Goal: Task Accomplishment & Management: Complete application form

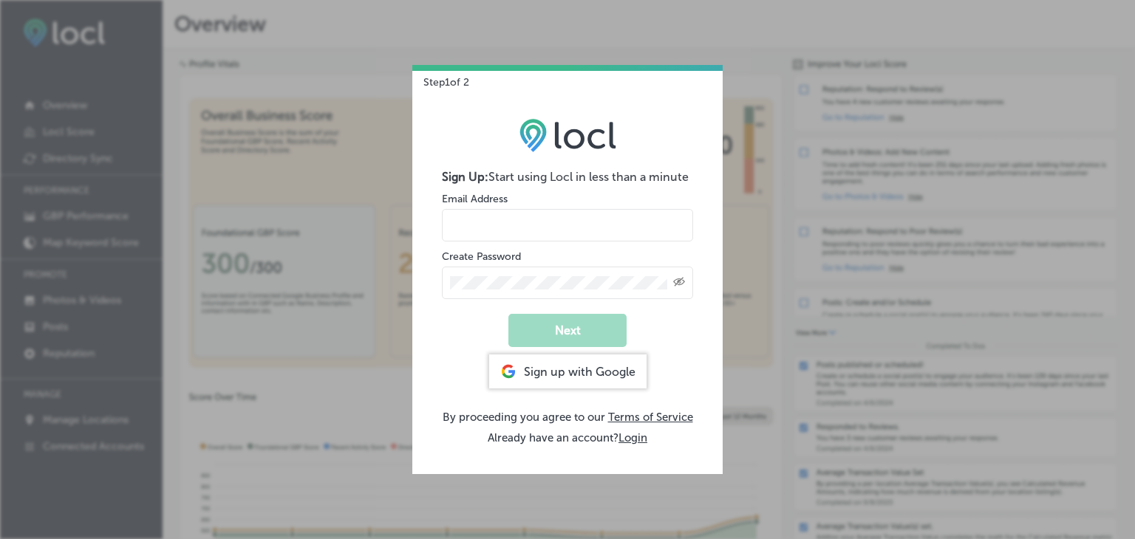
click at [507, 249] on div "Create Password Created with Sketch." at bounding box center [567, 274] width 251 height 50
click at [537, 253] on div "Create Password Created with Sketch." at bounding box center [567, 274] width 251 height 50
click at [532, 263] on div "Created with Sketch." at bounding box center [567, 281] width 251 height 36
click at [676, 287] on div "Created with Sketch." at bounding box center [679, 282] width 12 height 12
click at [676, 287] on span "Toggle password visibility" at bounding box center [679, 283] width 12 height 15
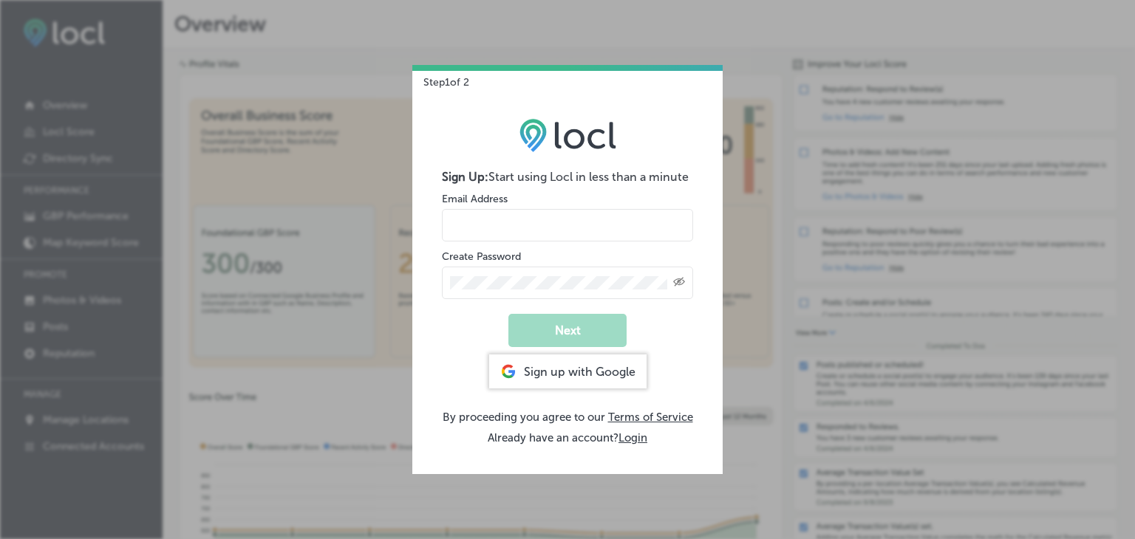
drag, startPoint x: 687, startPoint y: 278, endPoint x: 668, endPoint y: 278, distance: 19.2
click at [686, 278] on div "Created with Sketch." at bounding box center [567, 283] width 251 height 33
drag, startPoint x: 681, startPoint y: 290, endPoint x: 674, endPoint y: 280, distance: 12.1
click at [680, 289] on div "Created with Sketch." at bounding box center [567, 283] width 251 height 33
click at [675, 285] on icon "Toggle password visibility" at bounding box center [679, 282] width 12 height 9
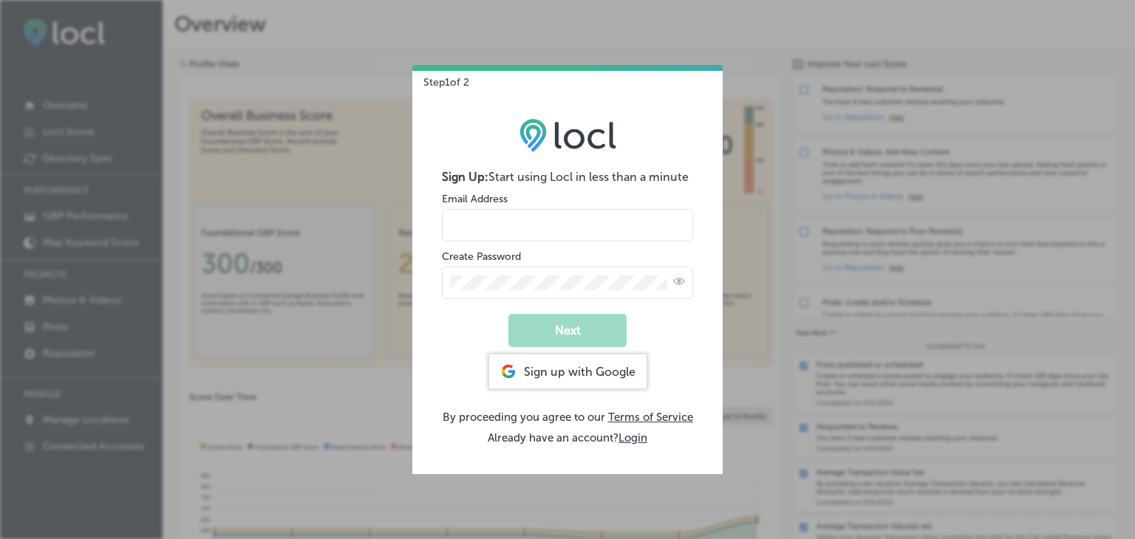
drag, startPoint x: 675, startPoint y: 285, endPoint x: 513, endPoint y: 273, distance: 162.3
click at [513, 273] on div at bounding box center [567, 283] width 251 height 33
click at [682, 281] on icon "Toggle password visibility" at bounding box center [679, 282] width 12 height 12
click at [301, 278] on div "Step 1 of 2 Sign Up: Start using Locl in less than a minute Email Address Creat…" at bounding box center [567, 269] width 1135 height 539
click at [462, 223] on input "email" at bounding box center [567, 225] width 251 height 33
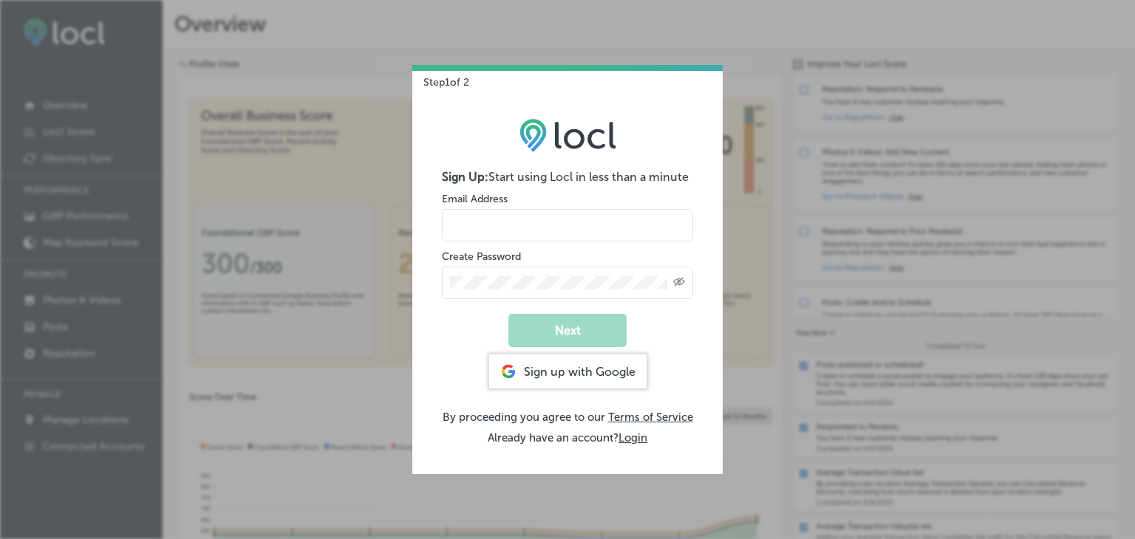
type input "[EMAIL_ADDRESS][DOMAIN_NAME]"
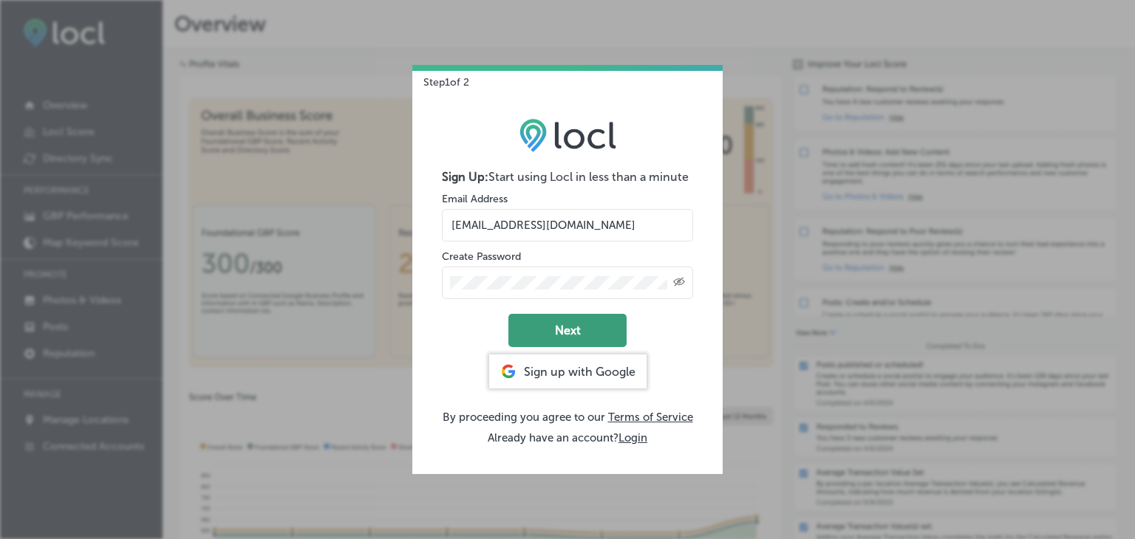
click at [556, 335] on button "Next" at bounding box center [567, 330] width 118 height 33
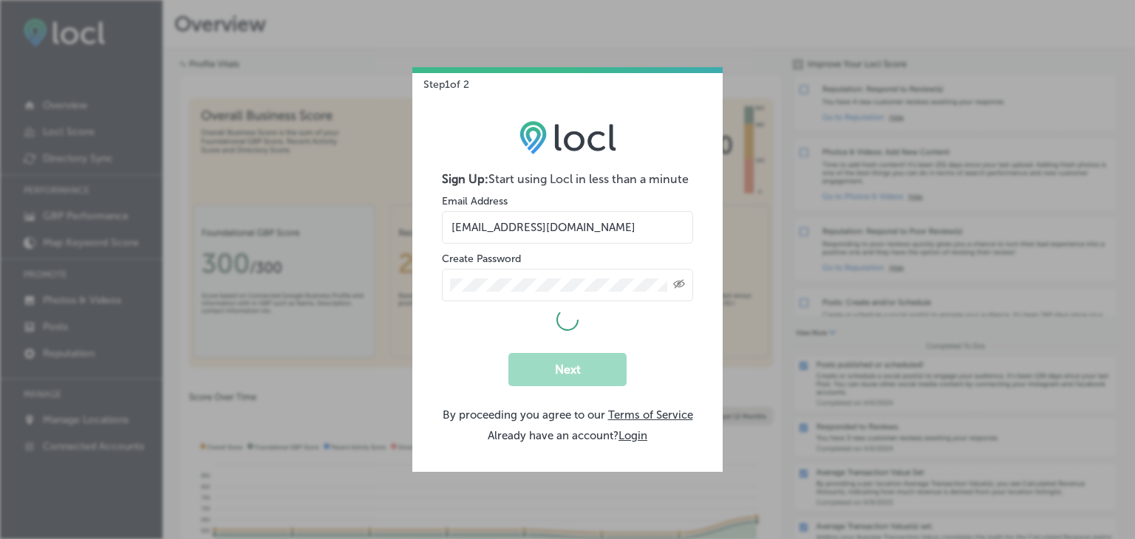
select select "US"
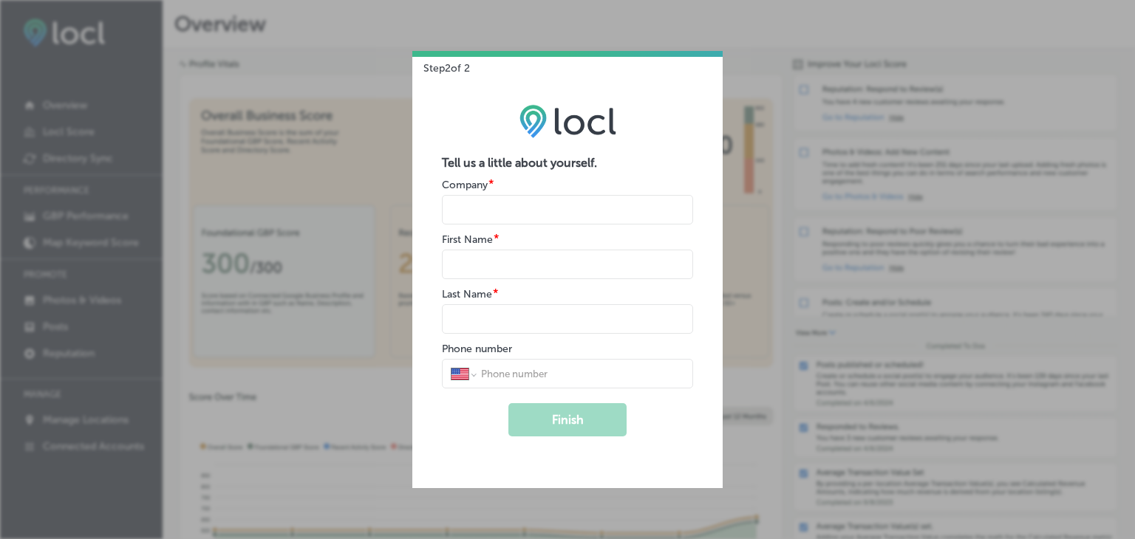
click at [488, 211] on input "name" at bounding box center [567, 210] width 251 height 30
type input "Α"
type input "ALTEX SA"
click at [483, 258] on input "name" at bounding box center [567, 265] width 251 height 30
type input "EVI"
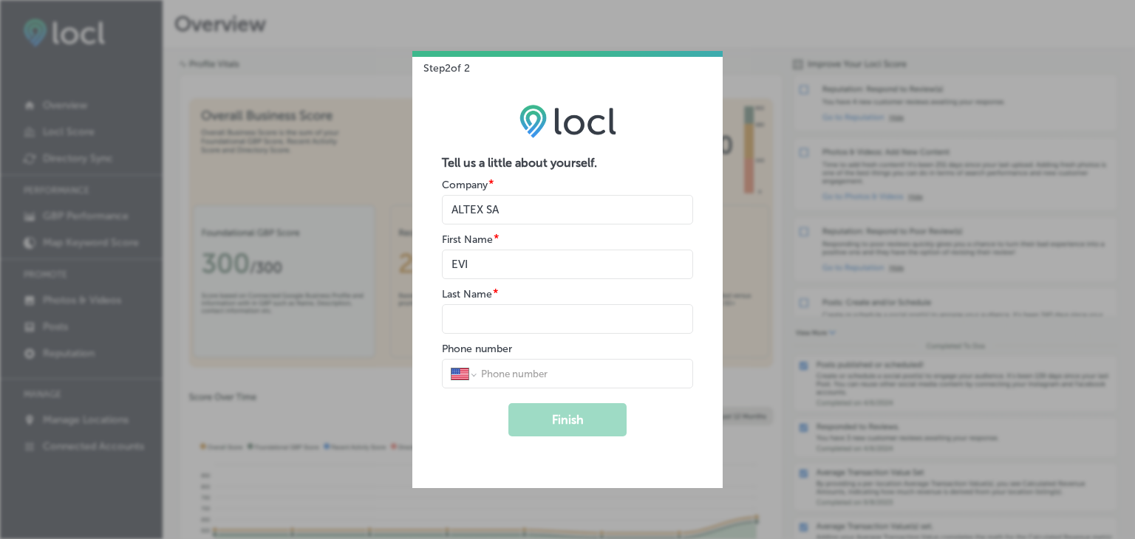
click at [478, 311] on input "name" at bounding box center [567, 319] width 251 height 30
type input "KAPERONI"
click at [471, 382] on div "International [GEOGRAPHIC_DATA] [GEOGRAPHIC_DATA] [GEOGRAPHIC_DATA] [GEOGRAPHIC…" at bounding box center [567, 374] width 251 height 30
click at [468, 373] on select "International [GEOGRAPHIC_DATA] [GEOGRAPHIC_DATA] [GEOGRAPHIC_DATA] [GEOGRAPHIC…" at bounding box center [463, 373] width 24 height 13
select select "GR"
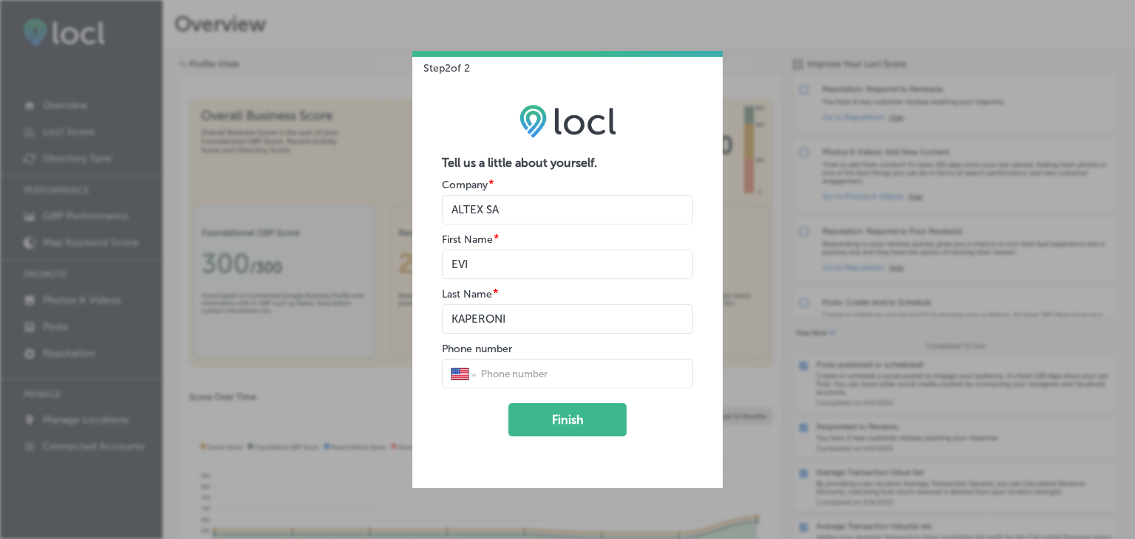
click at [451, 367] on select "International [GEOGRAPHIC_DATA] [GEOGRAPHIC_DATA] [GEOGRAPHIC_DATA] [GEOGRAPHIC…" at bounding box center [463, 373] width 24 height 13
type input "21 1955 5567"
click at [553, 411] on button "Finish" at bounding box center [567, 419] width 118 height 33
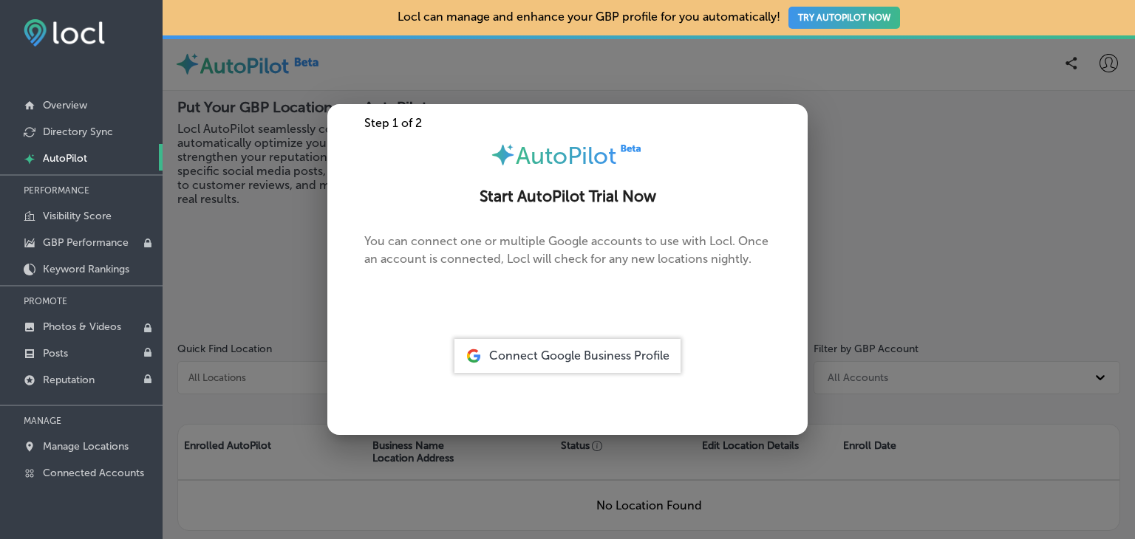
click at [869, 352] on div at bounding box center [567, 269] width 1135 height 539
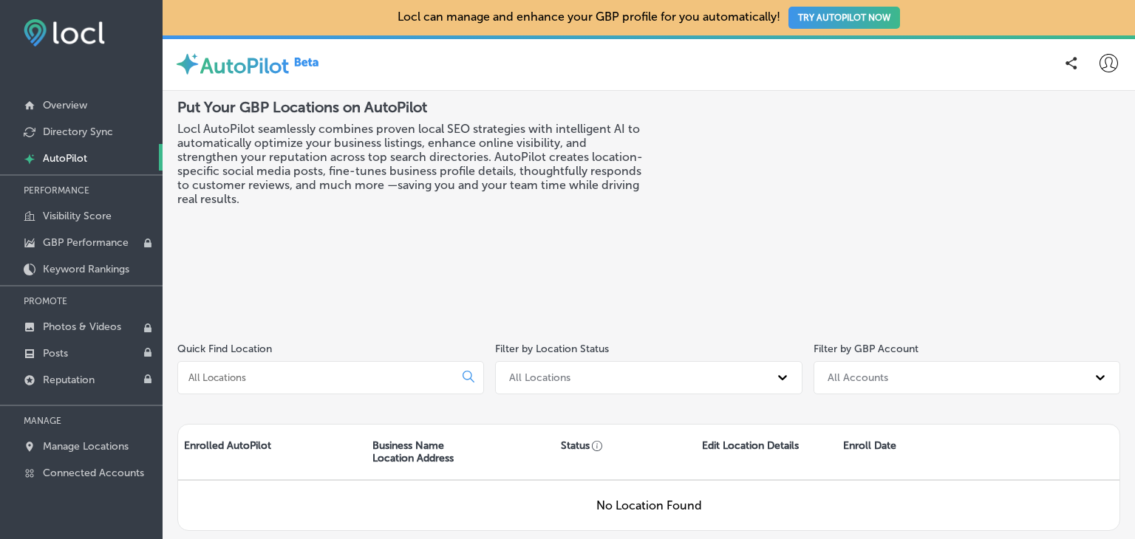
click at [579, 379] on div "All Locations" at bounding box center [635, 378] width 267 height 24
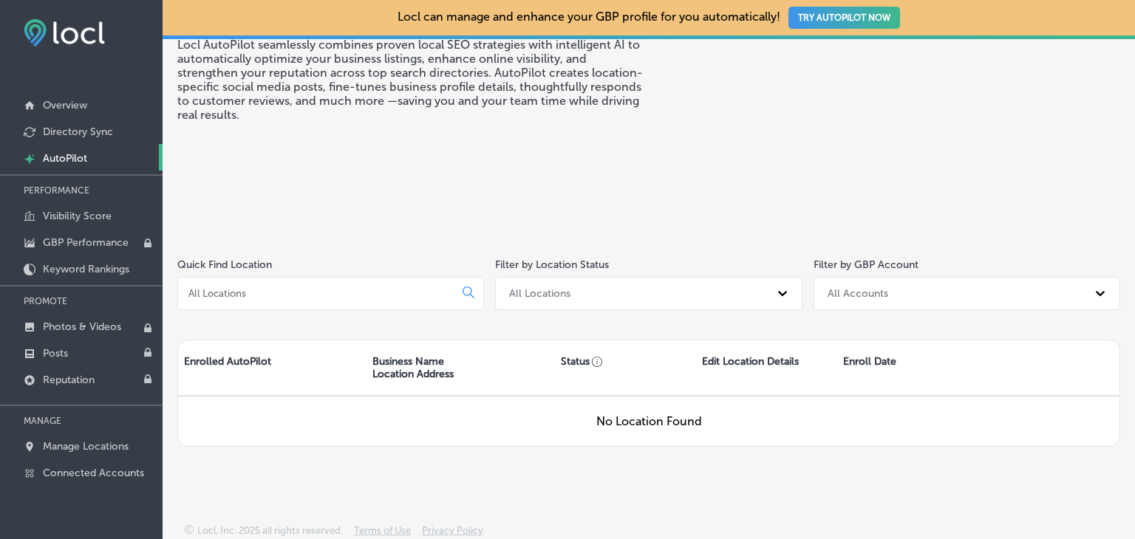
scroll to position [86, 0]
click at [578, 436] on div "No Location Found" at bounding box center [648, 419] width 941 height 50
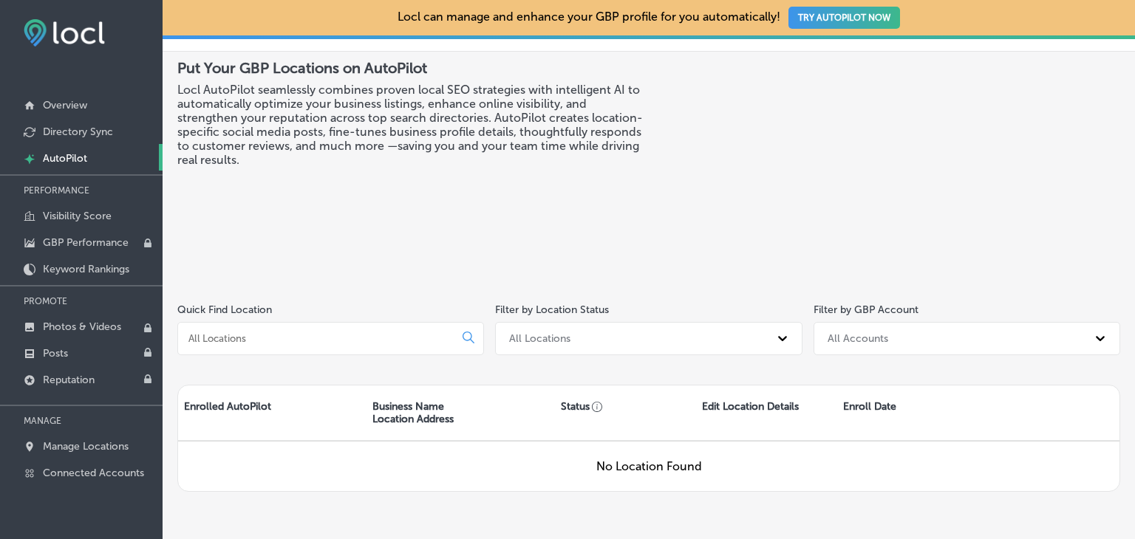
scroll to position [0, 0]
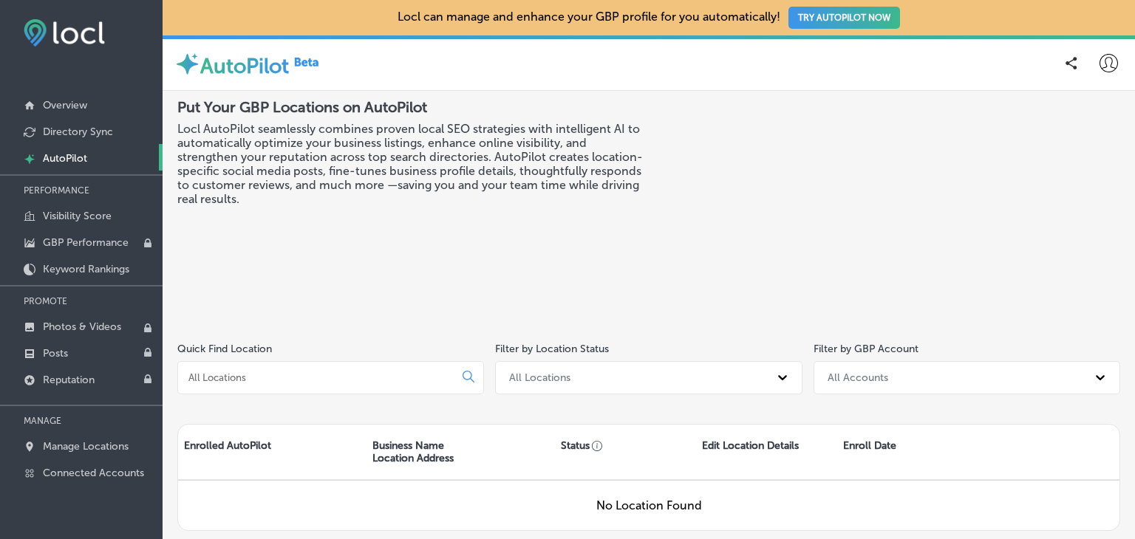
click at [760, 376] on div "All Locations" at bounding box center [635, 378] width 267 height 24
click at [775, 377] on icon at bounding box center [782, 377] width 15 height 15
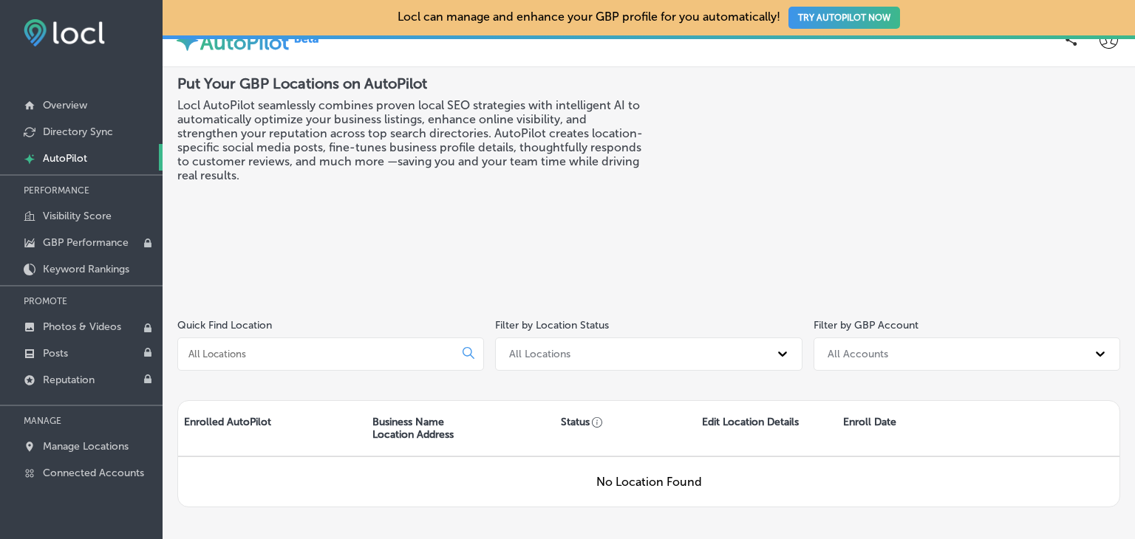
scroll to position [86, 0]
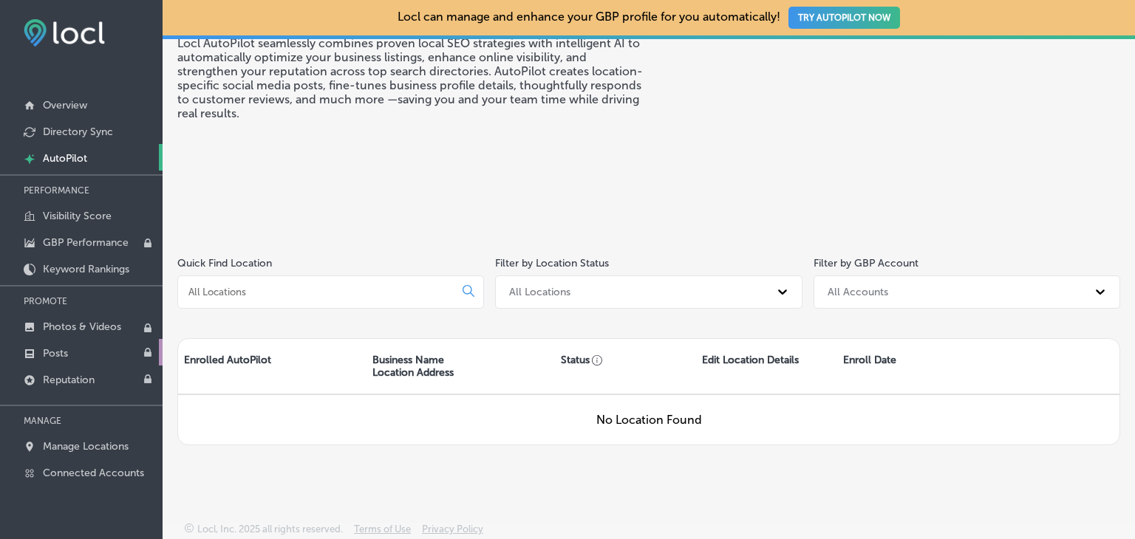
click at [65, 349] on p "Posts" at bounding box center [55, 353] width 25 height 13
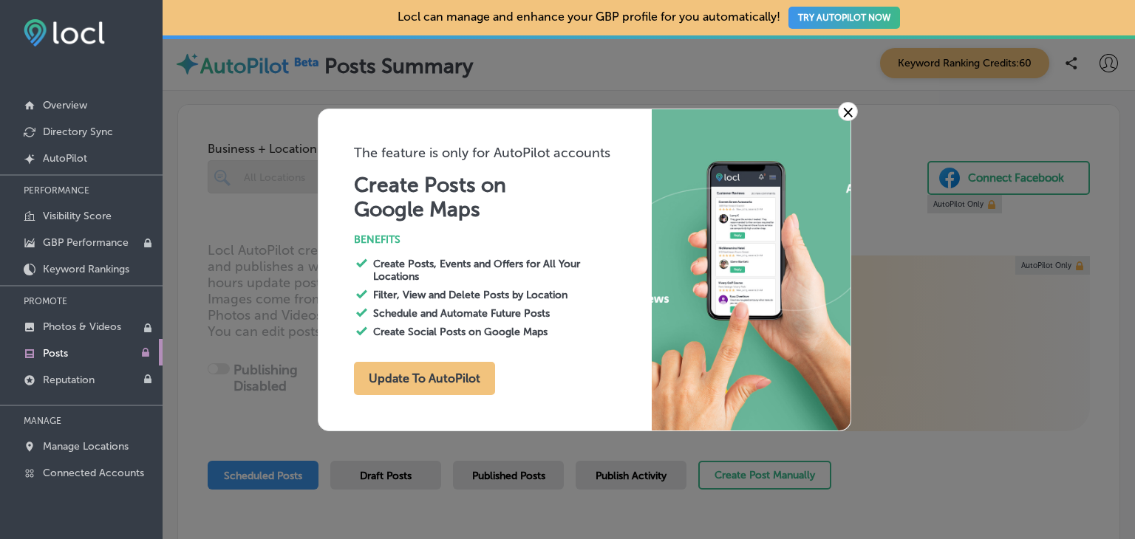
click at [844, 112] on link "×" at bounding box center [848, 111] width 20 height 19
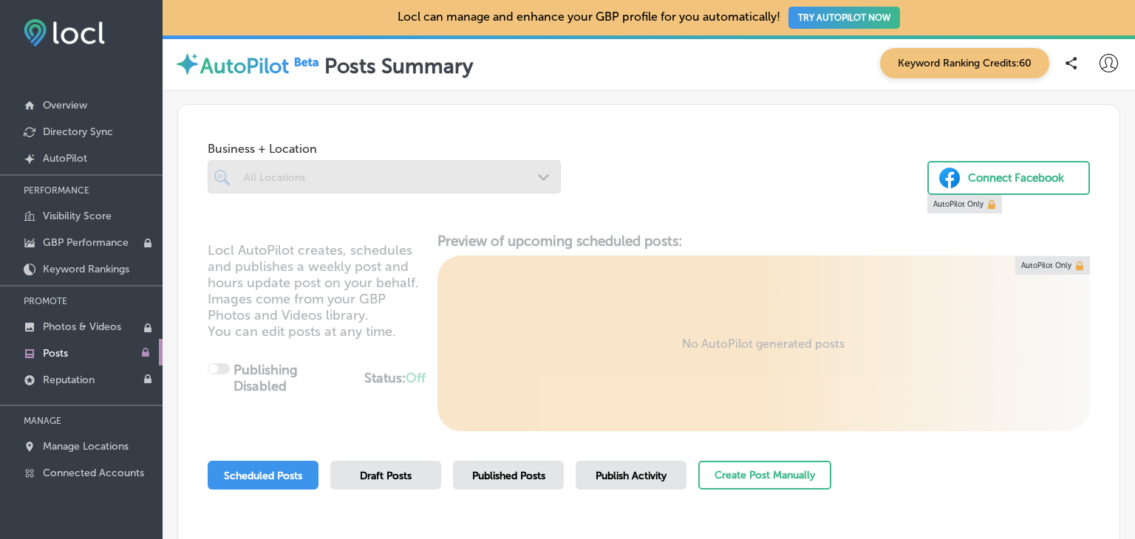
click at [538, 179] on div at bounding box center [384, 176] width 353 height 33
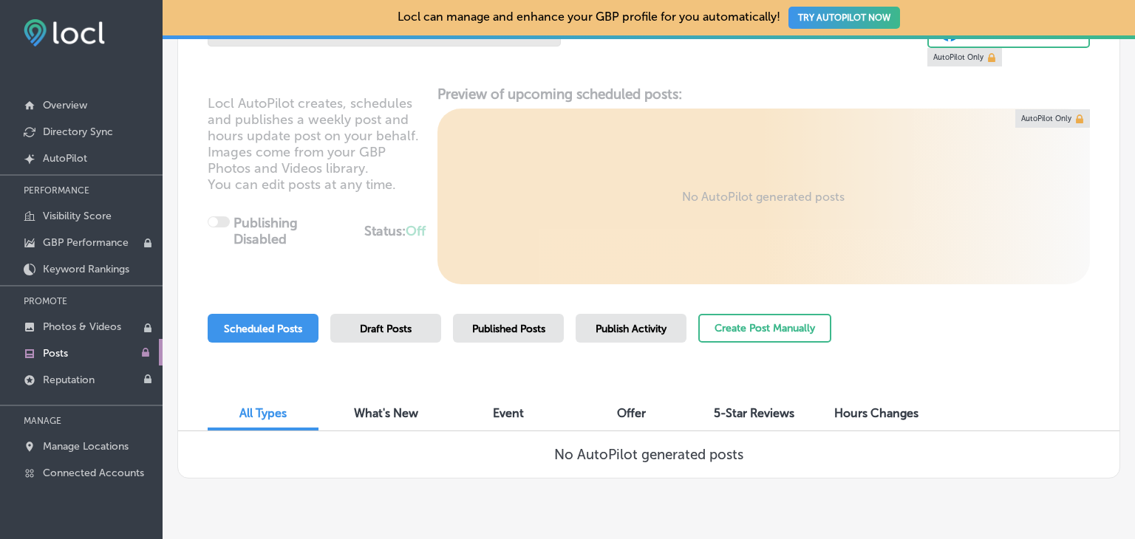
scroll to position [148, 0]
click at [742, 338] on button "Create Post Manually" at bounding box center [764, 327] width 133 height 29
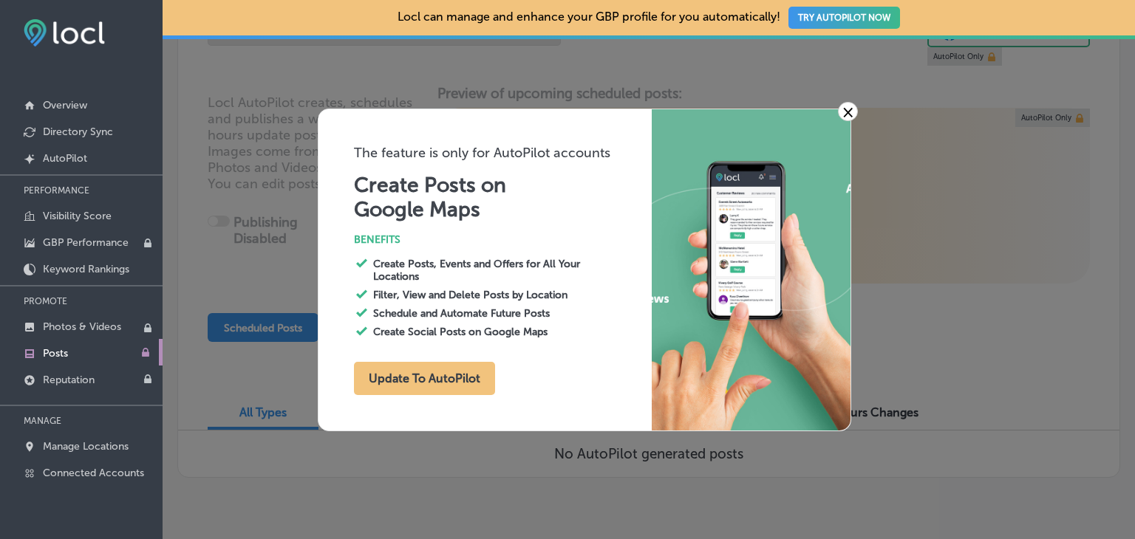
click at [850, 107] on link "×" at bounding box center [848, 111] width 20 height 19
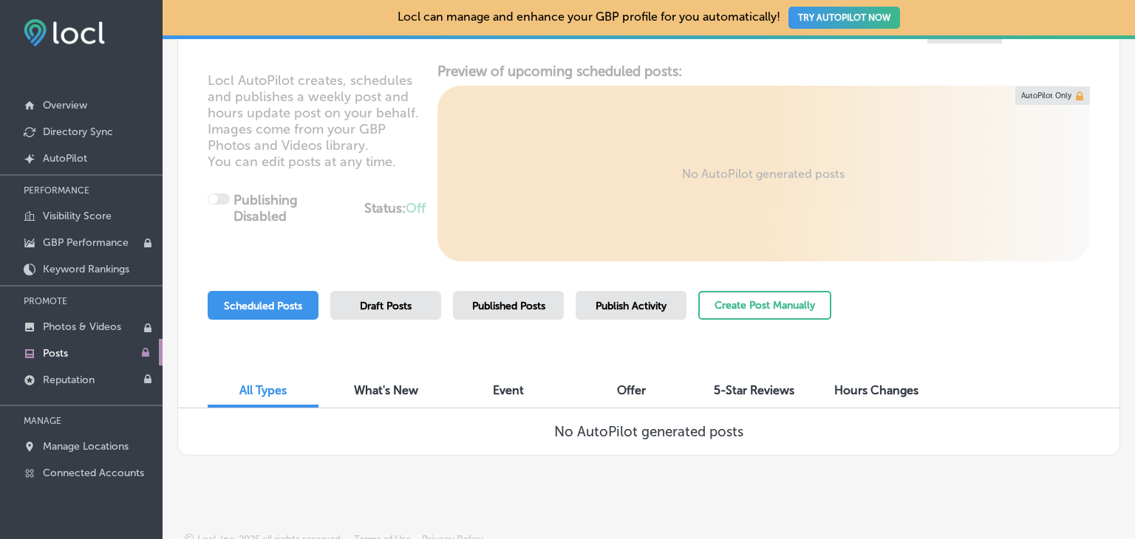
scroll to position [182, 0]
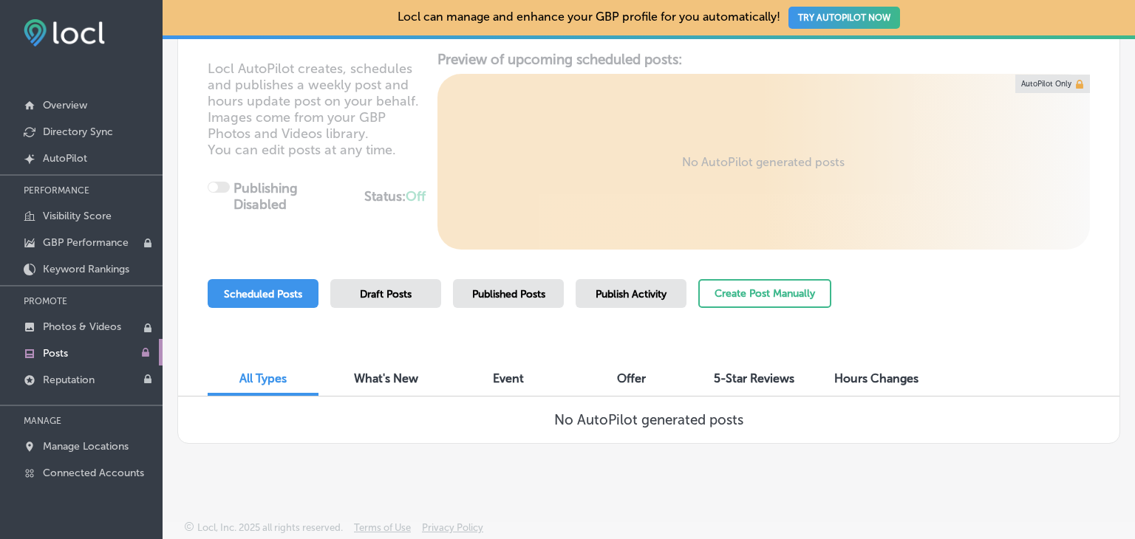
click at [625, 378] on span "Offer" at bounding box center [631, 379] width 29 height 14
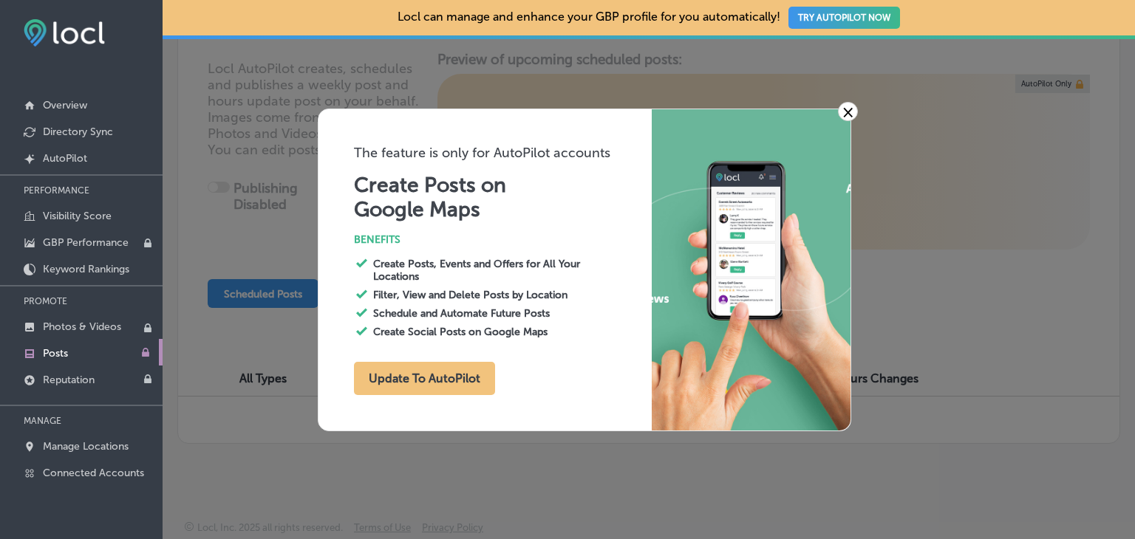
click at [848, 112] on link "×" at bounding box center [848, 111] width 20 height 19
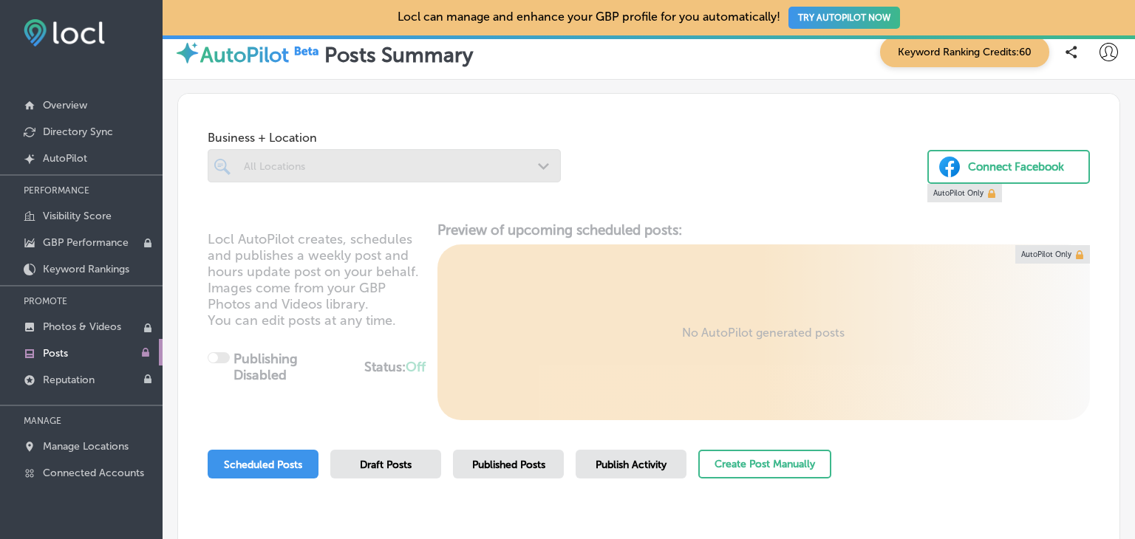
scroll to position [0, 0]
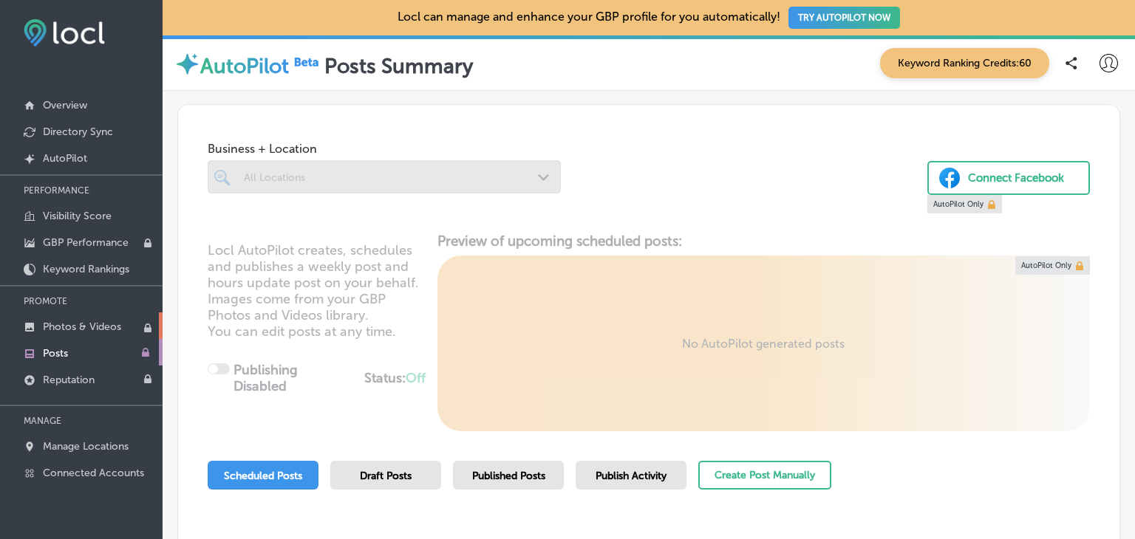
click at [61, 325] on p "Photos & Videos" at bounding box center [82, 327] width 78 height 13
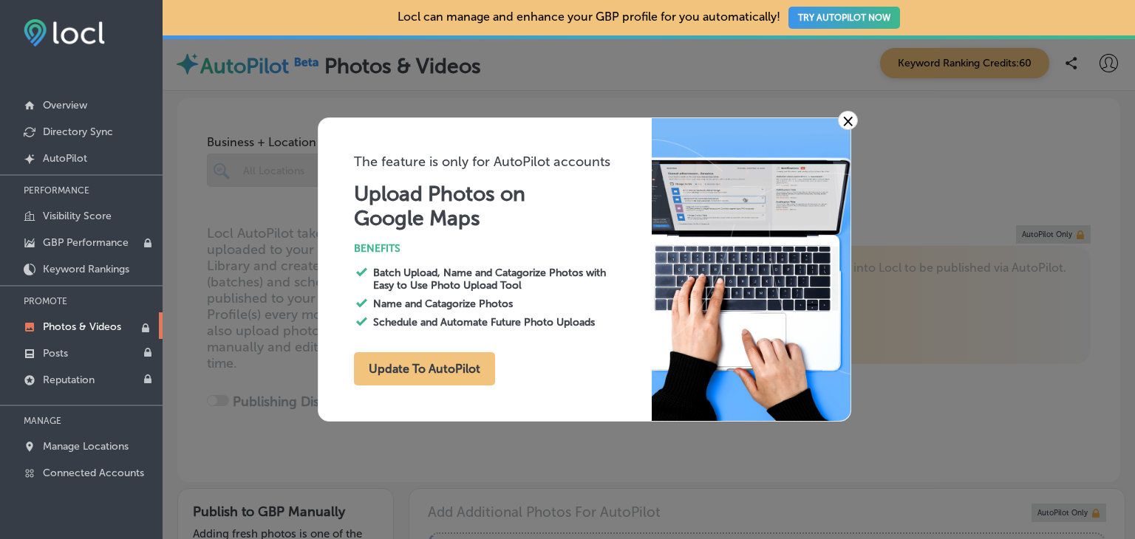
type input "0"
click at [851, 113] on link "×" at bounding box center [848, 120] width 20 height 19
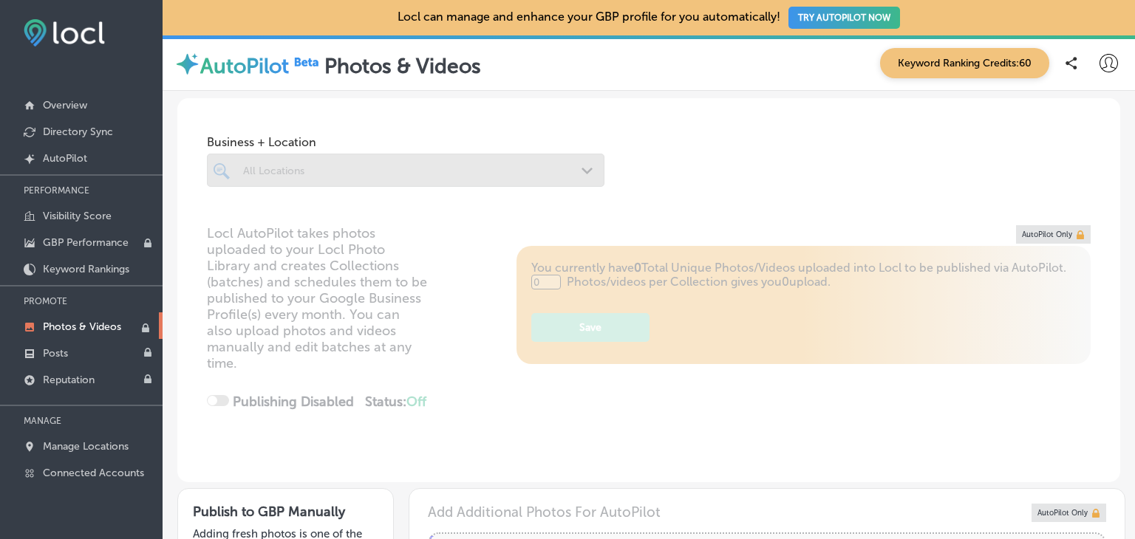
click at [578, 171] on div at bounding box center [405, 170] width 397 height 33
click at [1099, 68] on icon at bounding box center [1108, 63] width 18 height 18
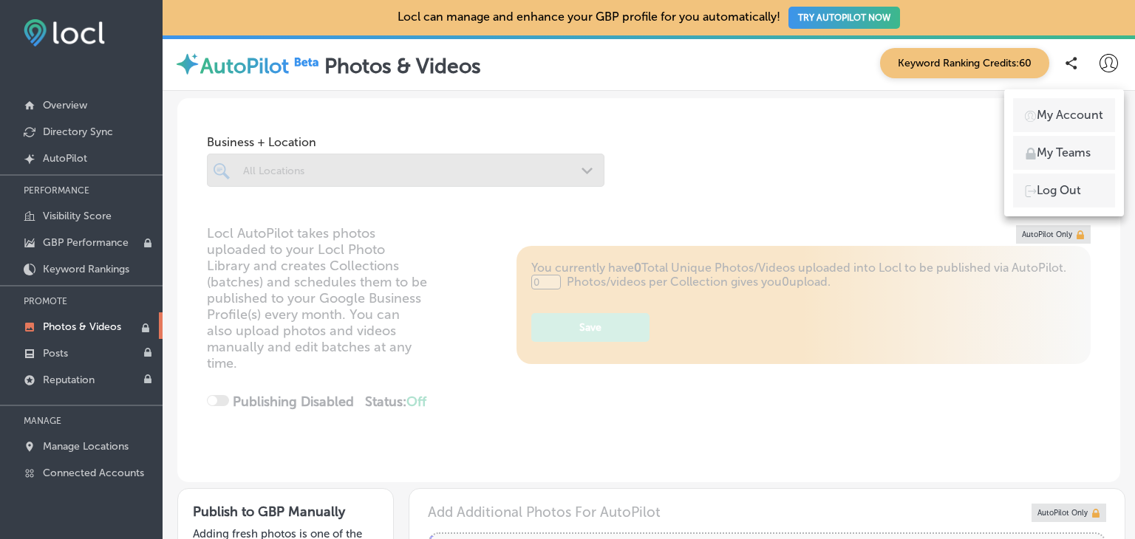
click at [393, 201] on div at bounding box center [567, 269] width 1135 height 539
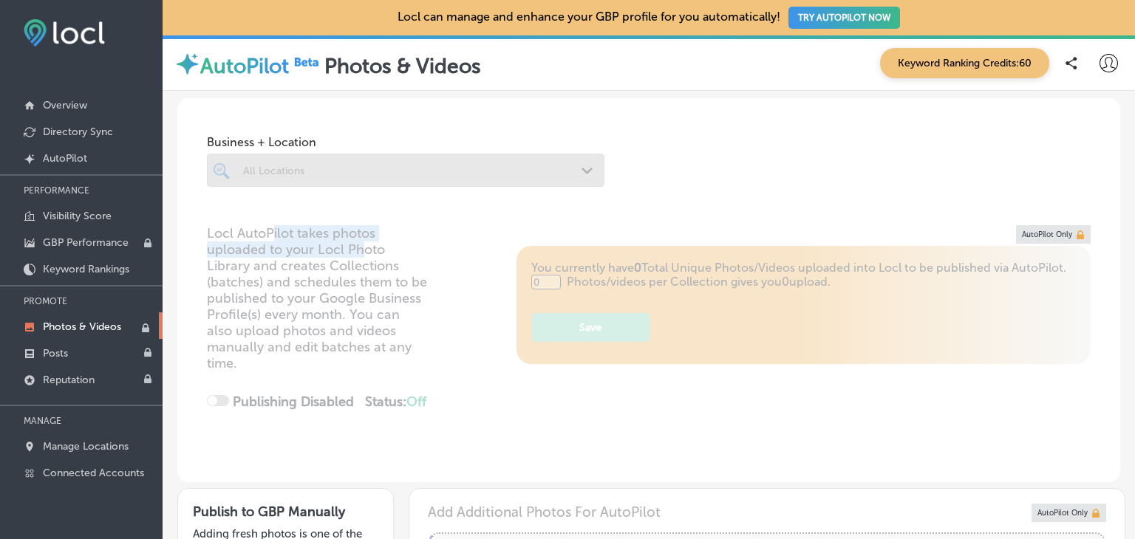
drag, startPoint x: 278, startPoint y: 234, endPoint x: 363, endPoint y: 252, distance: 86.8
click at [363, 252] on div "Locl AutoPilot takes photos uploaded to your Locl Photo Library and creates Col…" at bounding box center [648, 353] width 943 height 257
click at [372, 280] on div "Locl AutoPilot takes photos uploaded to your Locl Photo Library and creates Col…" at bounding box center [648, 353] width 943 height 257
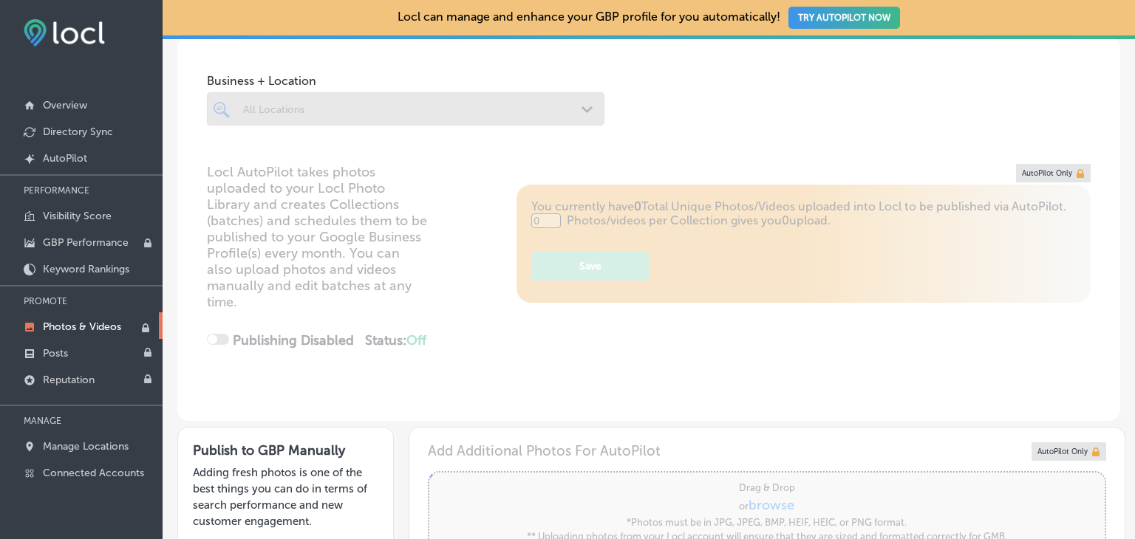
scroll to position [148, 0]
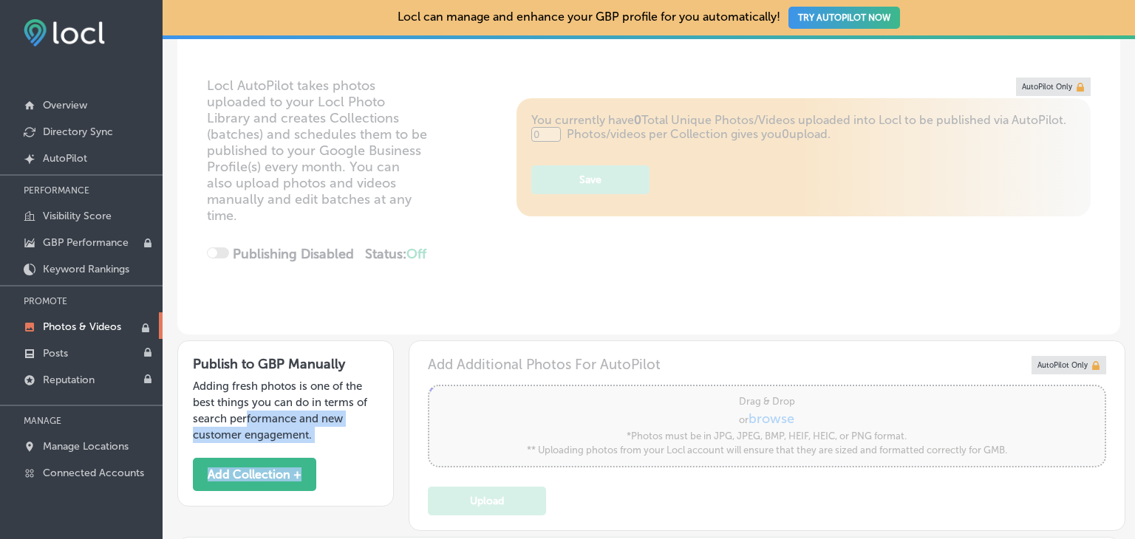
drag, startPoint x: 349, startPoint y: 456, endPoint x: 245, endPoint y: 431, distance: 106.4
click at [245, 431] on div "Publish to GBP Manually Adding fresh photos is one of the best things you can d…" at bounding box center [285, 424] width 216 height 166
click at [262, 323] on div "Locl AutoPilot takes photos uploaded to your Locl Photo Library and creates Col…" at bounding box center [648, 206] width 943 height 257
click at [89, 441] on p "Manage Locations" at bounding box center [86, 446] width 86 height 13
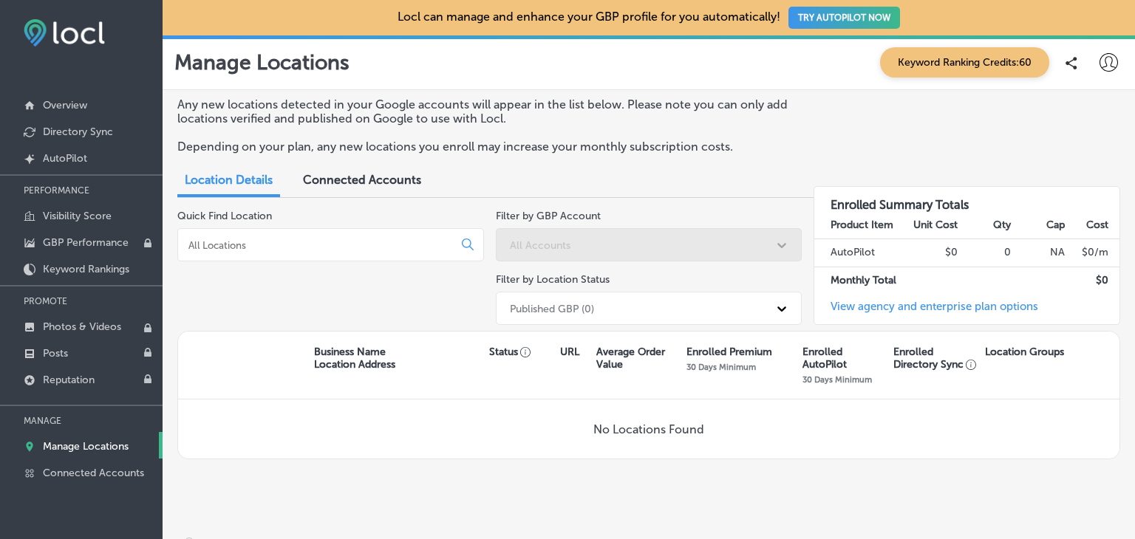
click at [332, 369] on p "Business Name Location Address" at bounding box center [354, 358] width 81 height 25
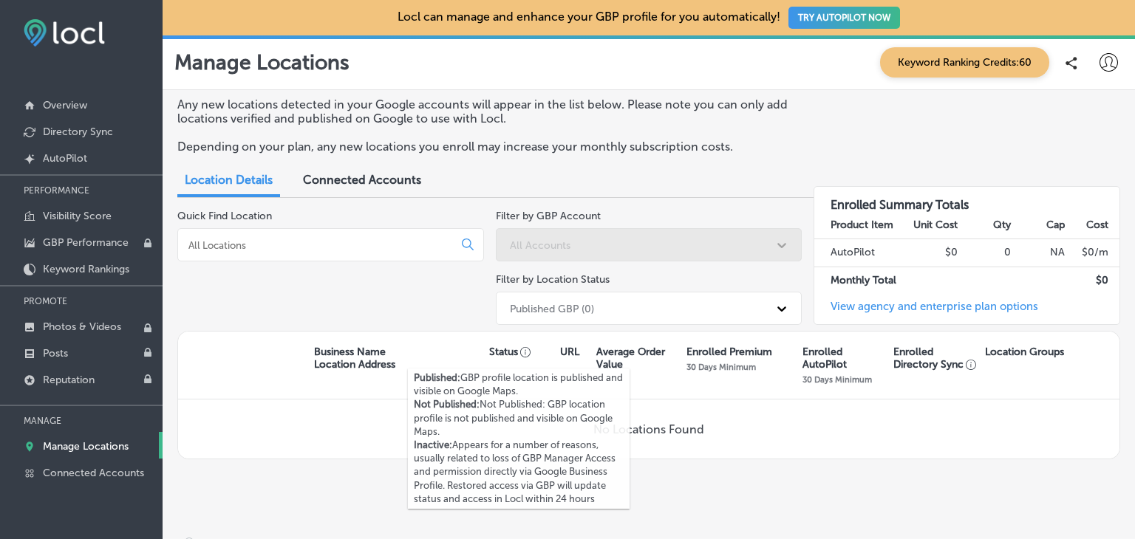
click at [553, 361] on div "Published: GBP profile location is published and visible on Google Maps. Not Pu…" at bounding box center [519, 438] width 222 height 161
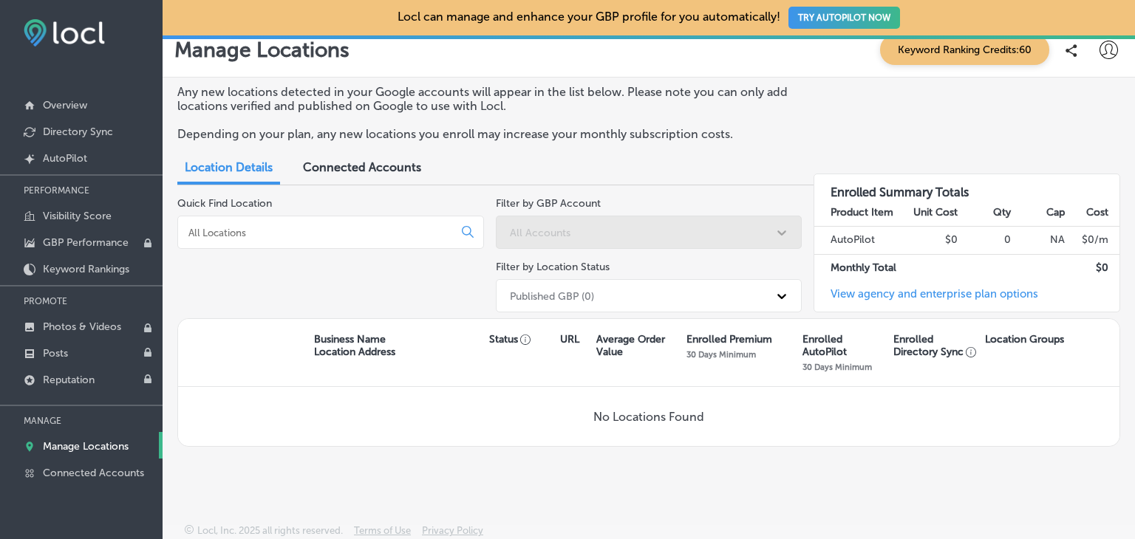
scroll to position [16, 0]
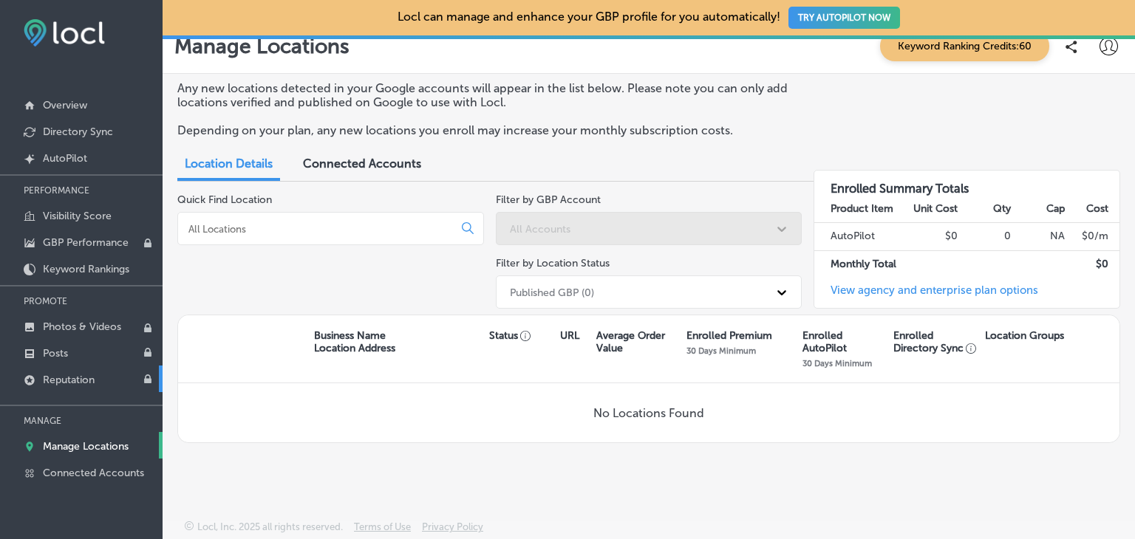
click at [77, 376] on p "Reputation" at bounding box center [69, 380] width 52 height 13
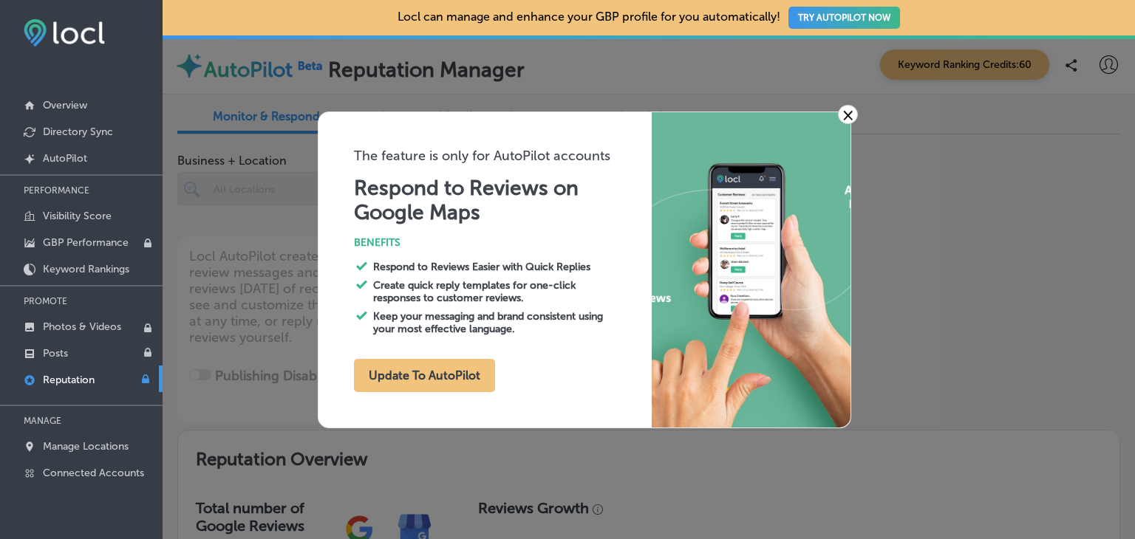
click at [839, 116] on link "×" at bounding box center [848, 114] width 20 height 19
type textarea "x"
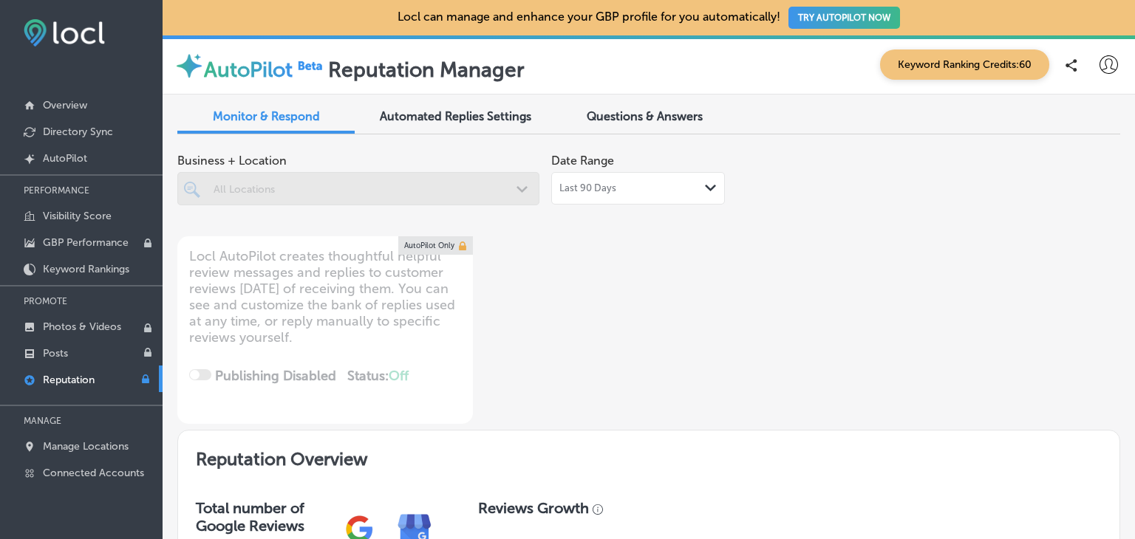
click at [515, 192] on div at bounding box center [358, 188] width 362 height 33
click at [508, 192] on div at bounding box center [358, 188] width 362 height 33
click at [705, 191] on icon "Path Created with Sketch." at bounding box center [710, 188] width 11 height 7
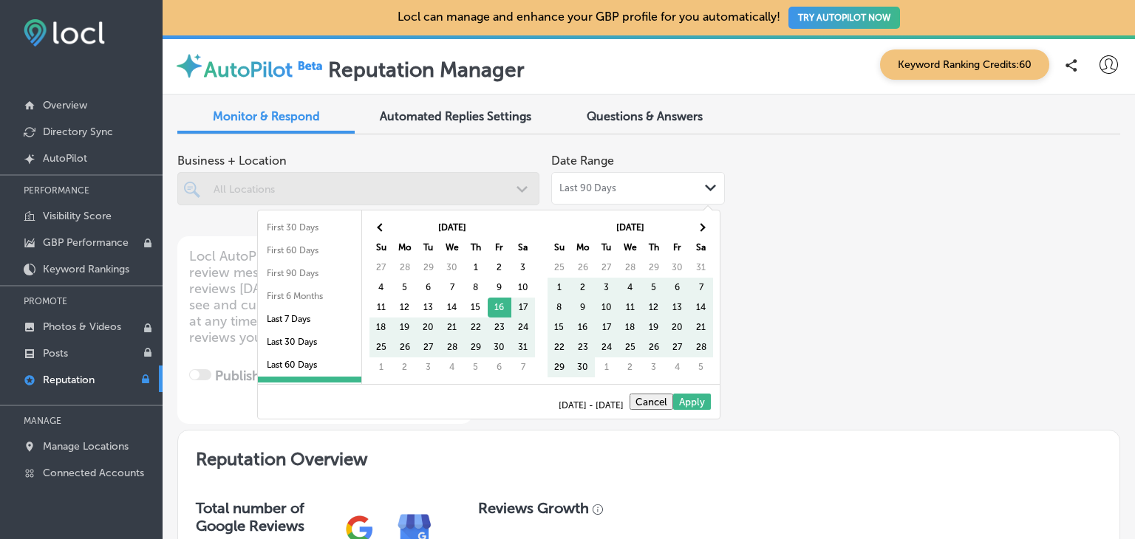
click at [700, 187] on div "Last 90 Days Path Created with Sketch." at bounding box center [637, 188] width 157 height 12
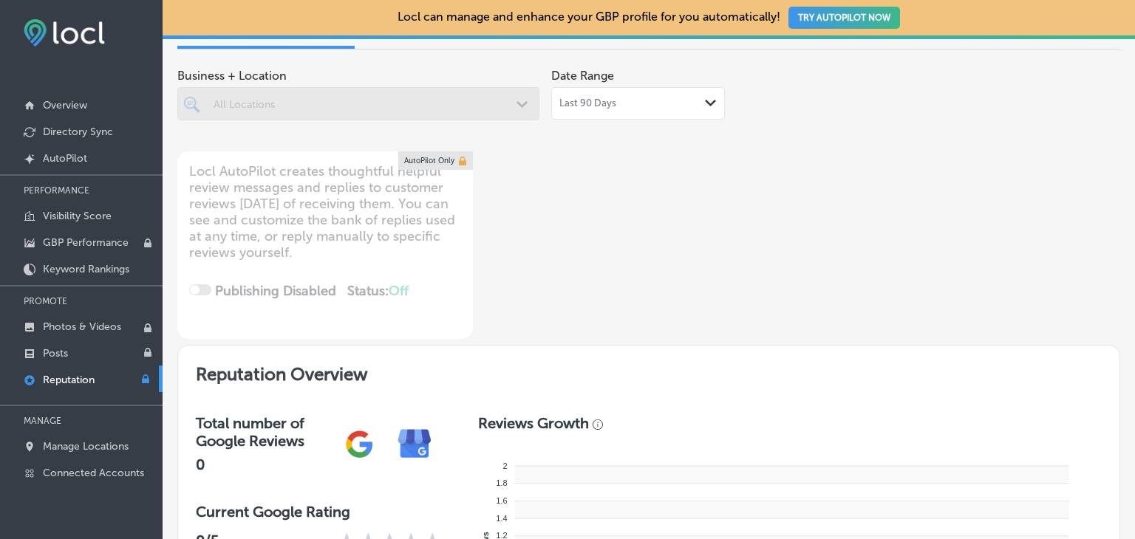
scroll to position [148, 0]
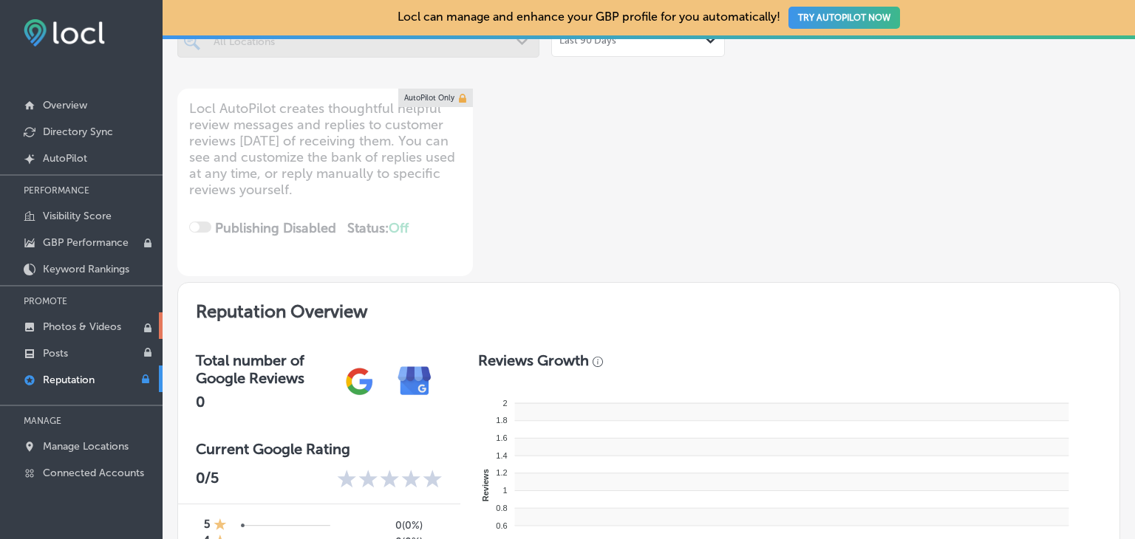
click at [86, 331] on p "Photos & Videos" at bounding box center [82, 327] width 78 height 13
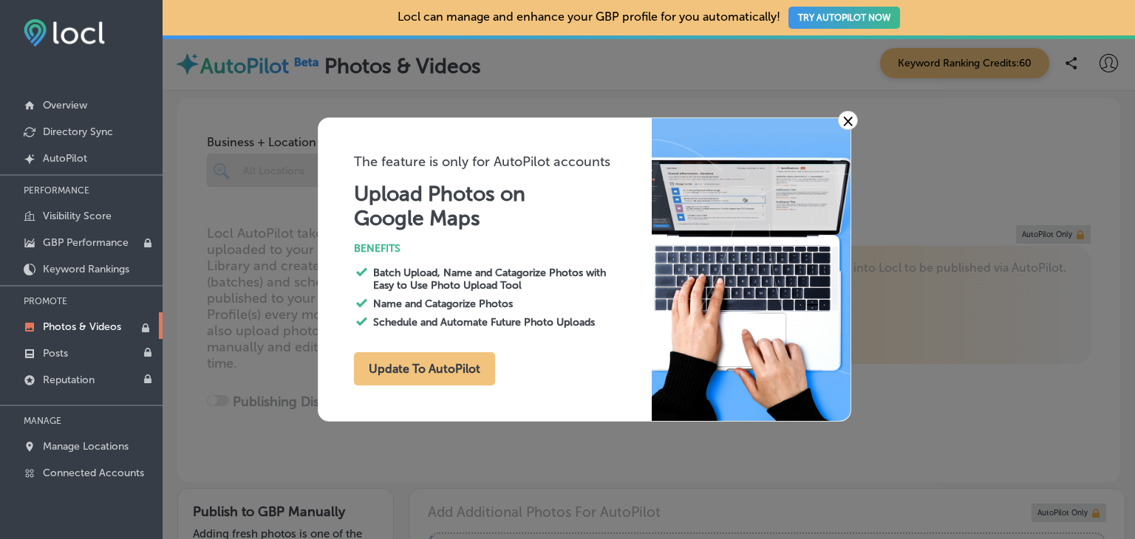
type input "0"
click at [854, 118] on link "×" at bounding box center [848, 120] width 20 height 19
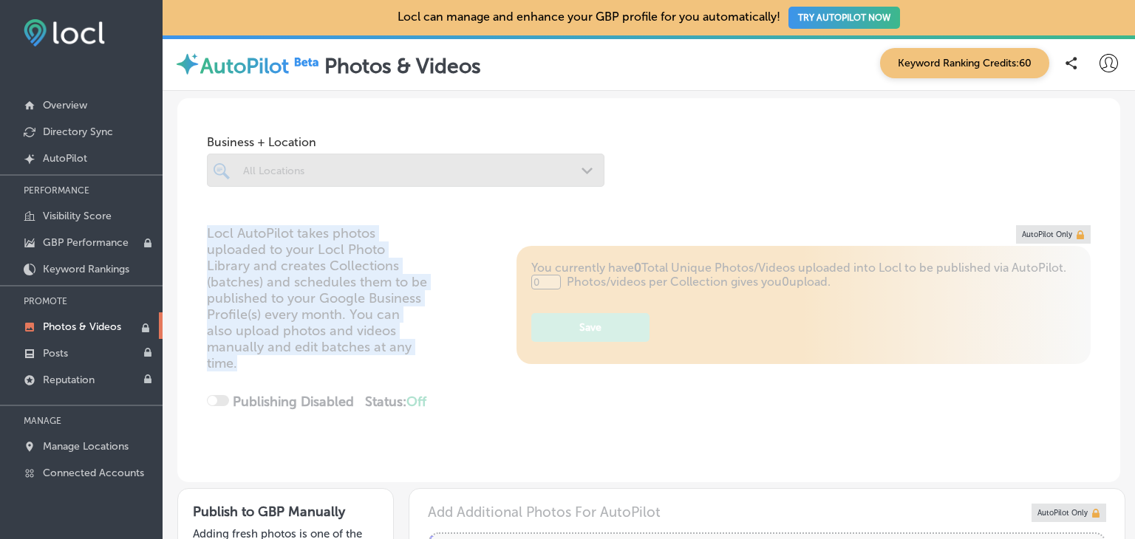
drag, startPoint x: 201, startPoint y: 228, endPoint x: 321, endPoint y: 346, distance: 168.2
click at [329, 360] on div "Locl AutoPilot takes photos uploaded to your Locl Photo Library and creates Col…" at bounding box center [648, 353] width 943 height 257
copy p "Locl AutoPilot takes photos uploaded to your Locl Photo Library and creates Col…"
click at [376, 343] on div "Locl AutoPilot takes photos uploaded to your Locl Photo Library and creates Col…" at bounding box center [648, 353] width 943 height 257
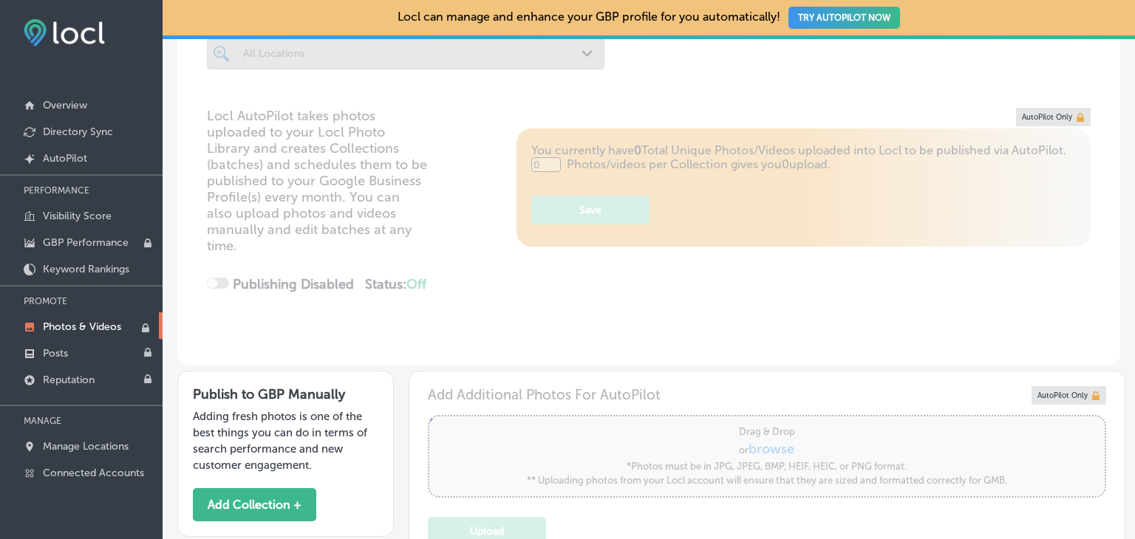
scroll to position [222, 0]
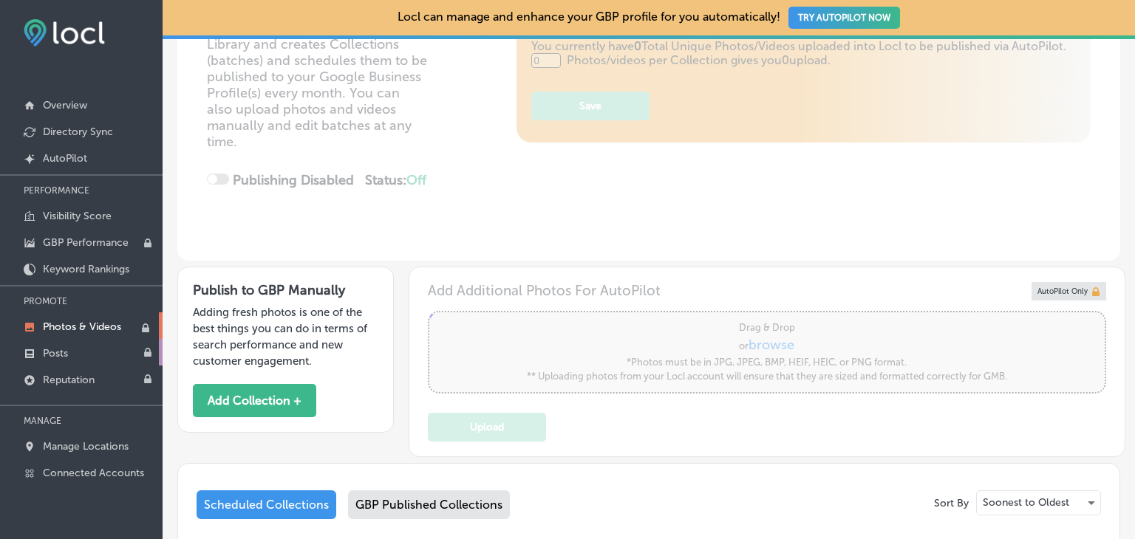
click at [61, 351] on p "Posts" at bounding box center [55, 353] width 25 height 13
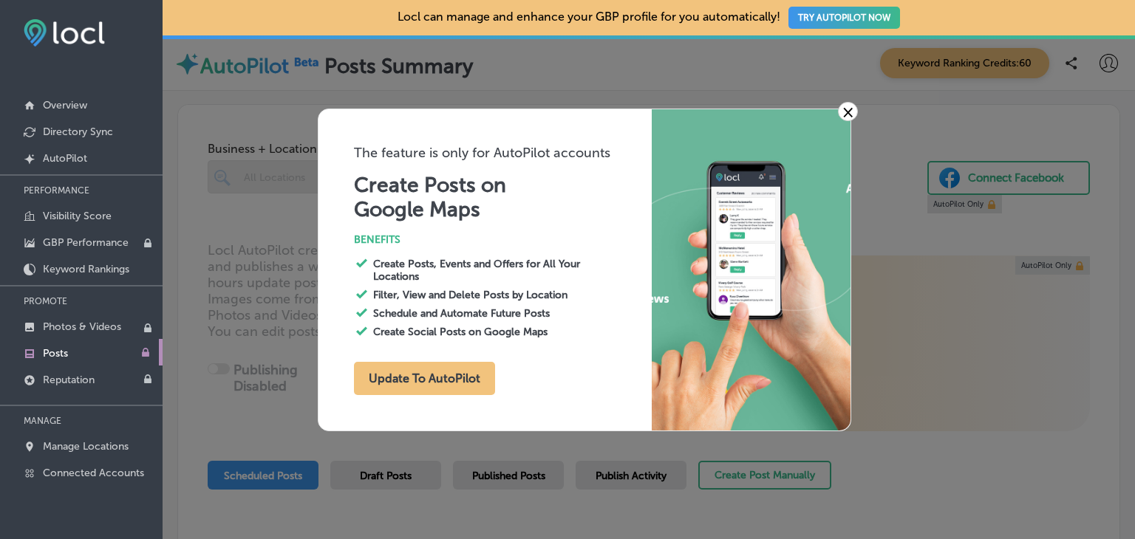
click at [841, 112] on link "×" at bounding box center [848, 111] width 20 height 19
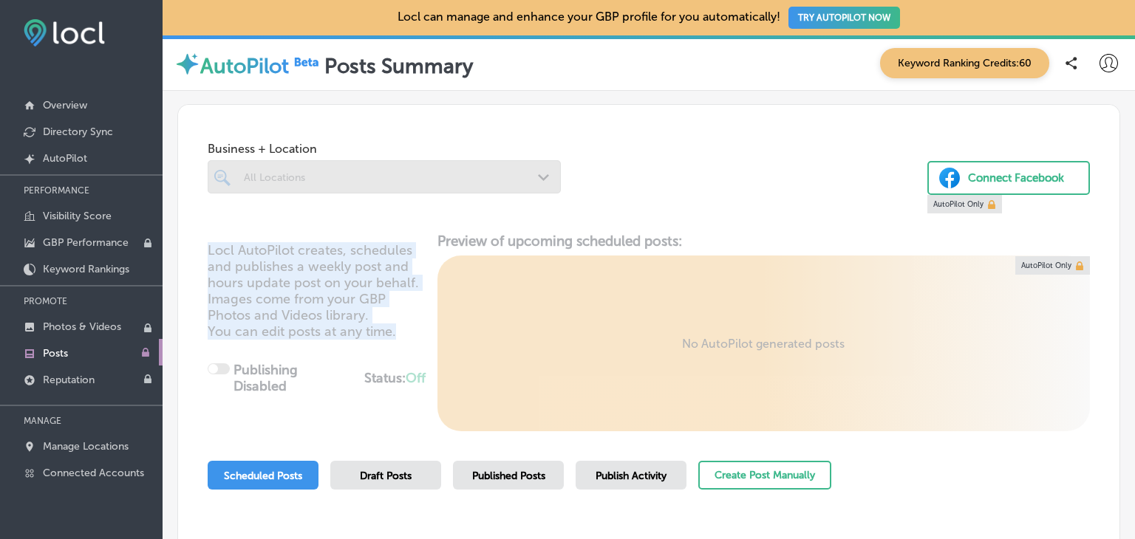
drag, startPoint x: 207, startPoint y: 243, endPoint x: 405, endPoint y: 324, distance: 213.7
click at [405, 324] on div "Locl AutoPilot creates, schedules and publishes a weekly post and hours update …" at bounding box center [648, 332] width 941 height 199
copy p "Locl AutoPilot creates, schedules and publishes a weekly post and hours update …"
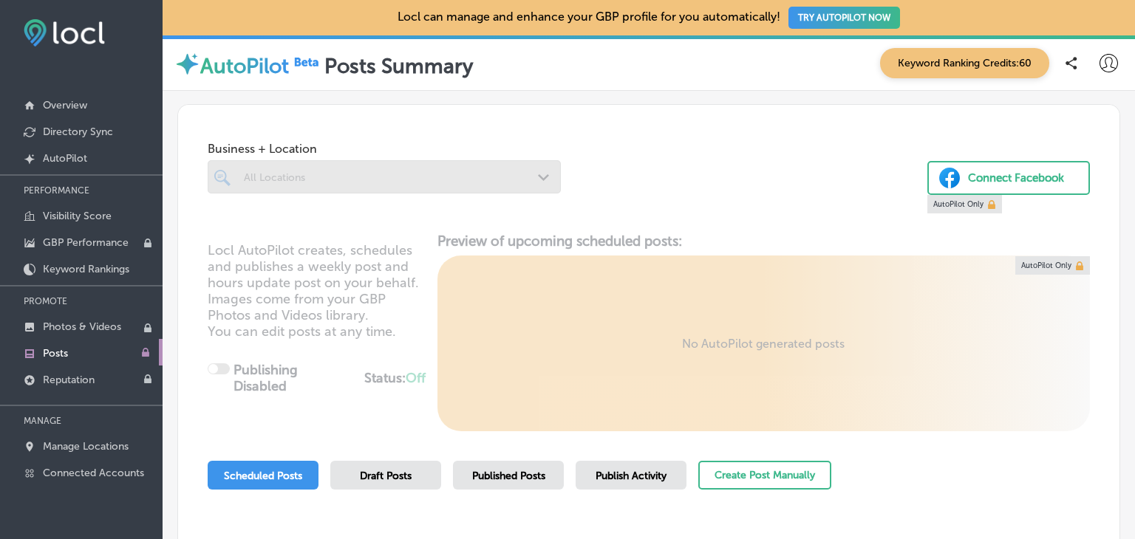
click at [369, 370] on div "Locl AutoPilot creates, schedules and publishes a weekly post and hours update …" at bounding box center [648, 332] width 941 height 199
click at [528, 163] on div at bounding box center [384, 176] width 353 height 33
click at [1099, 69] on icon at bounding box center [1108, 63] width 18 height 18
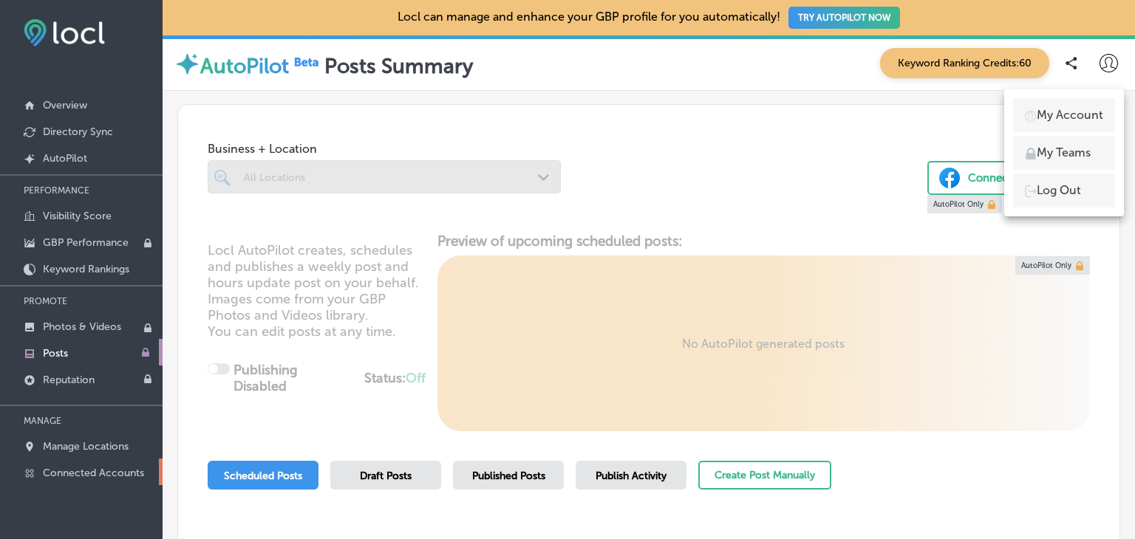
click at [115, 471] on p "Connected Accounts" at bounding box center [93, 473] width 101 height 13
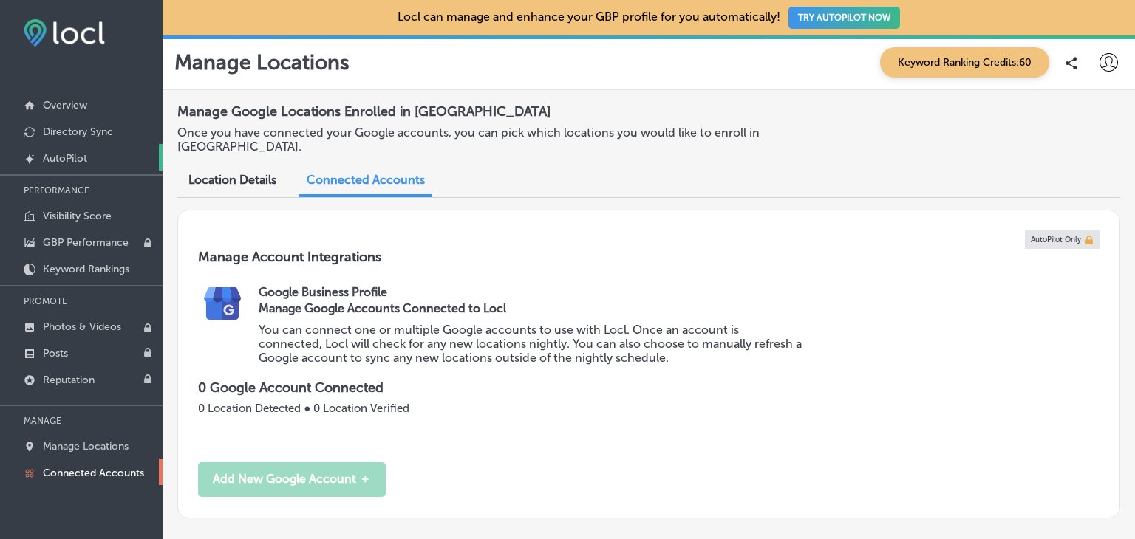
click at [64, 160] on p "AutoPilot" at bounding box center [65, 158] width 44 height 13
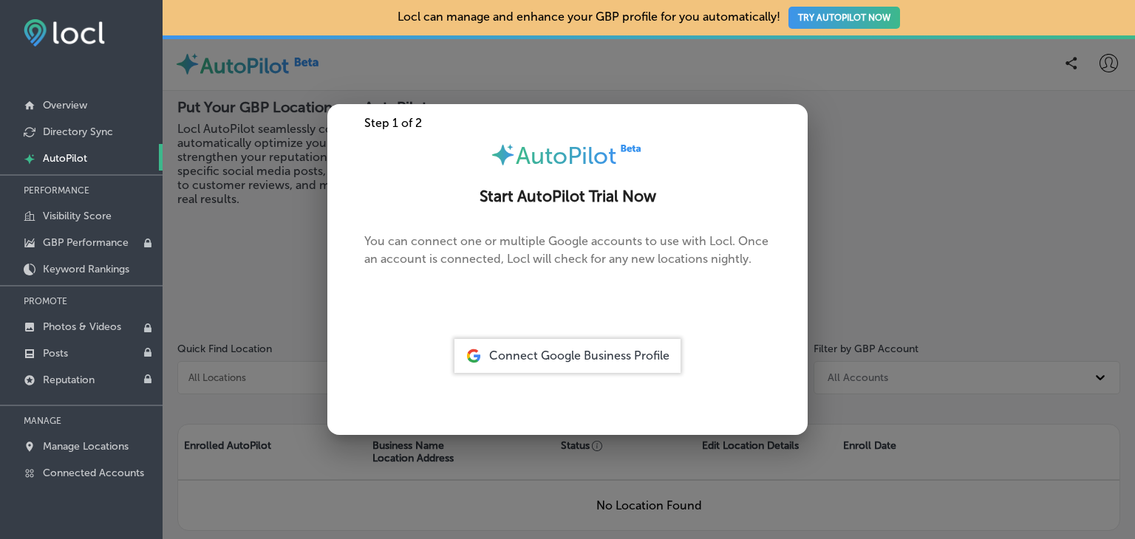
click at [539, 353] on span "Connect Google Business Profile" at bounding box center [579, 356] width 180 height 14
click at [573, 255] on p "You can connect one or multiple Google accounts to use with Locl. Once an accou…" at bounding box center [567, 262] width 406 height 59
click at [286, 199] on div at bounding box center [567, 269] width 1135 height 539
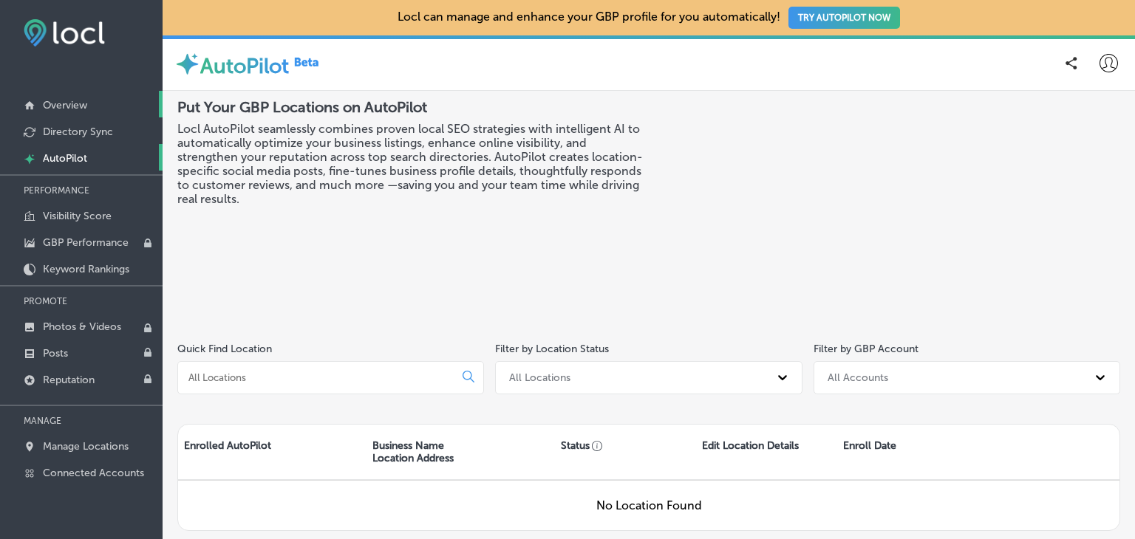
click at [78, 104] on p "Overview" at bounding box center [65, 105] width 44 height 13
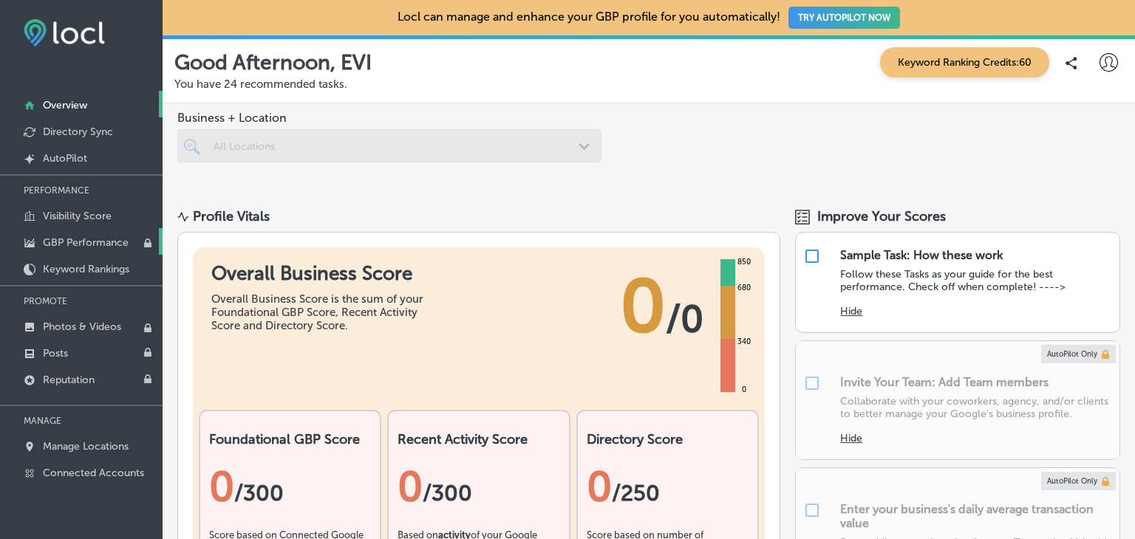
click at [90, 242] on p "GBP Performance" at bounding box center [86, 242] width 86 height 13
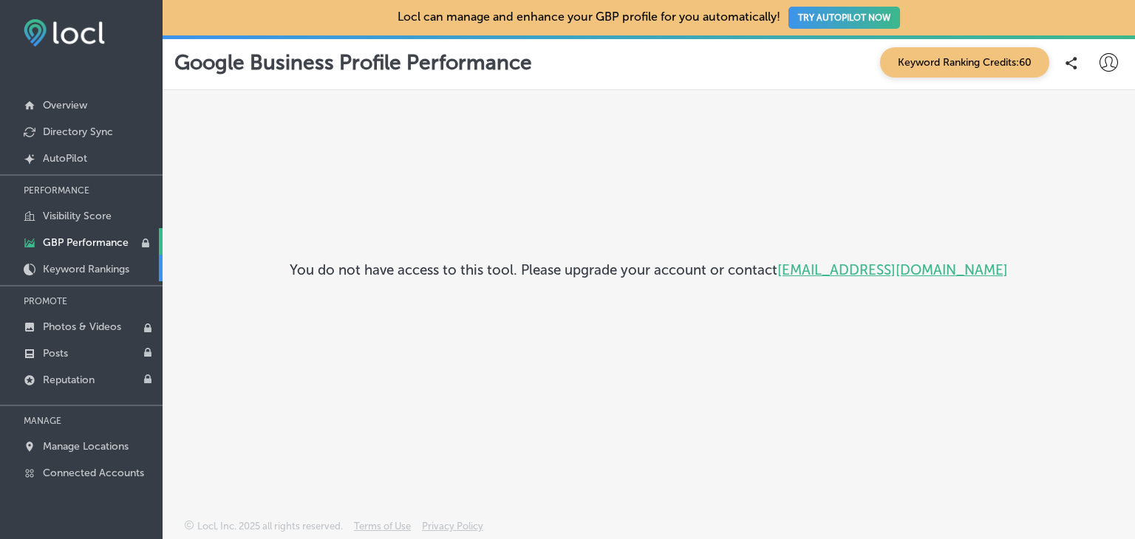
click at [103, 269] on p "Keyword Rankings" at bounding box center [86, 269] width 86 height 13
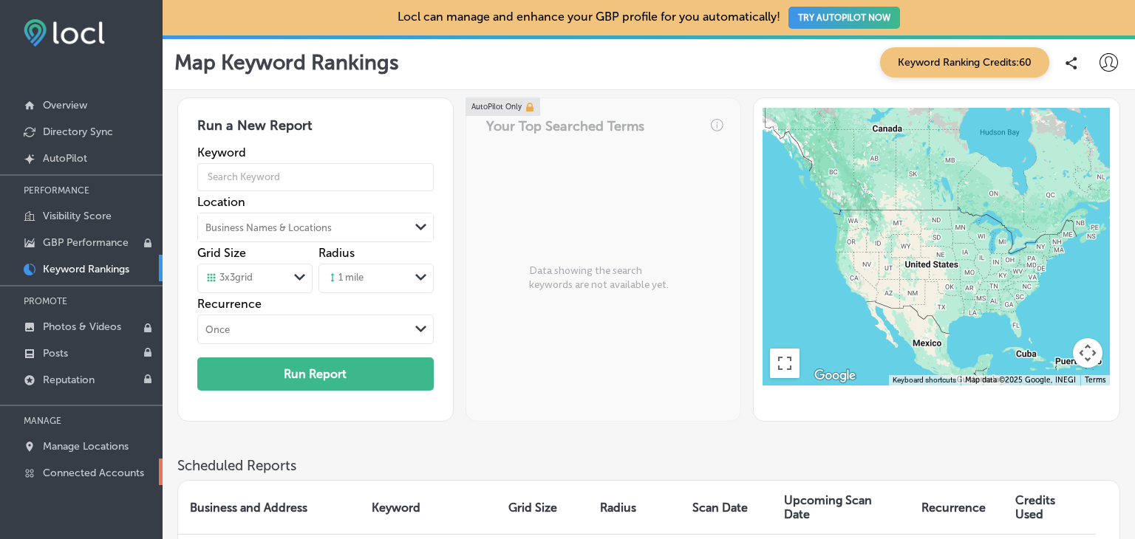
click at [104, 462] on link "Connected Accounts" at bounding box center [81, 472] width 163 height 27
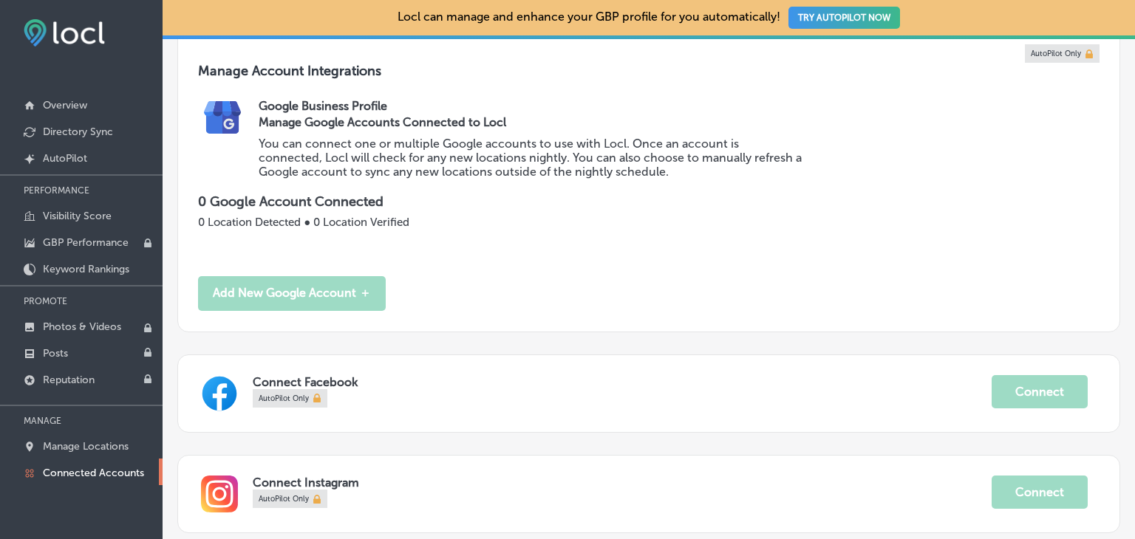
scroll to position [3, 0]
